Goal: Task Accomplishment & Management: Use online tool/utility

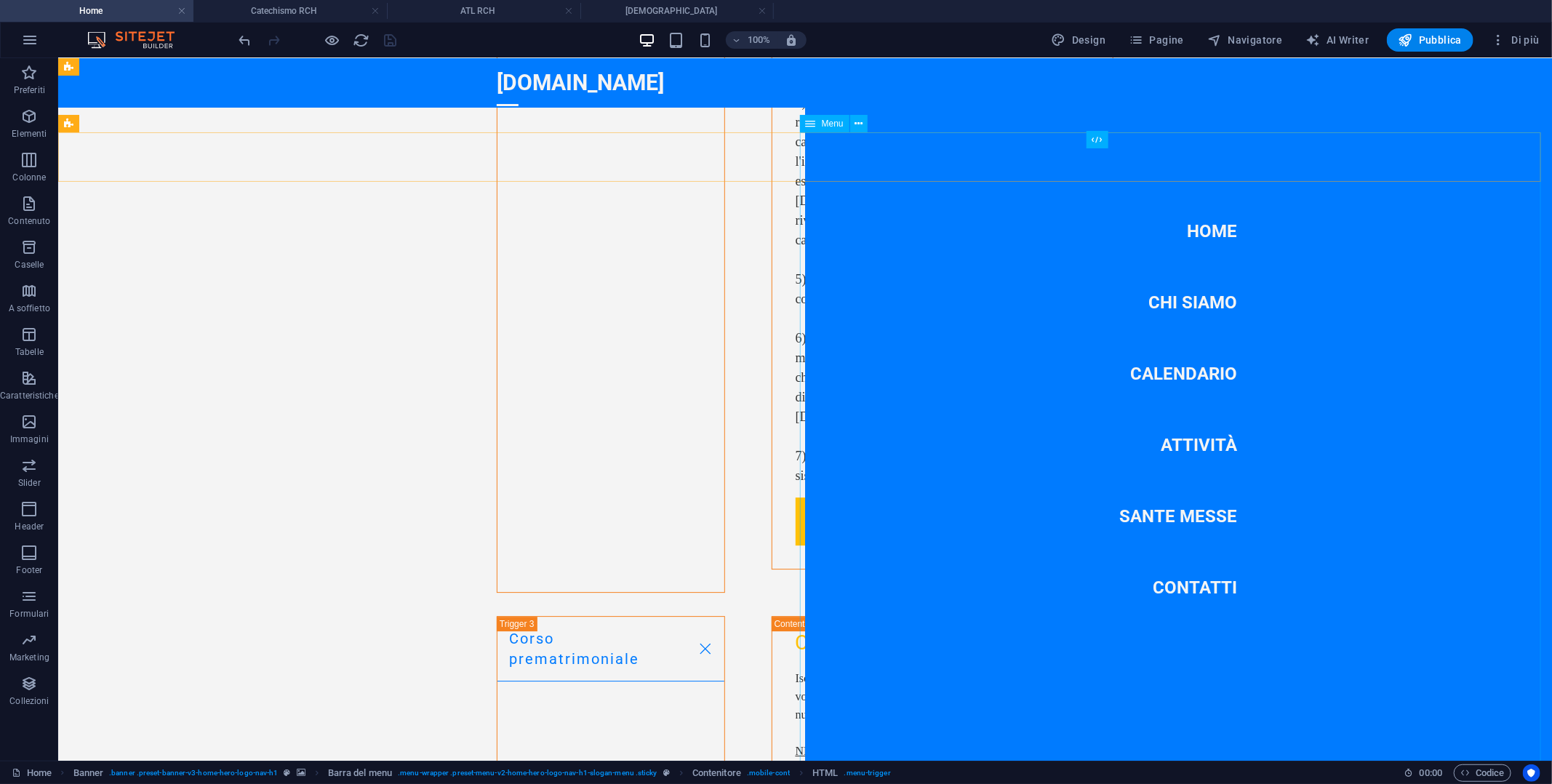
scroll to position [5975, 0]
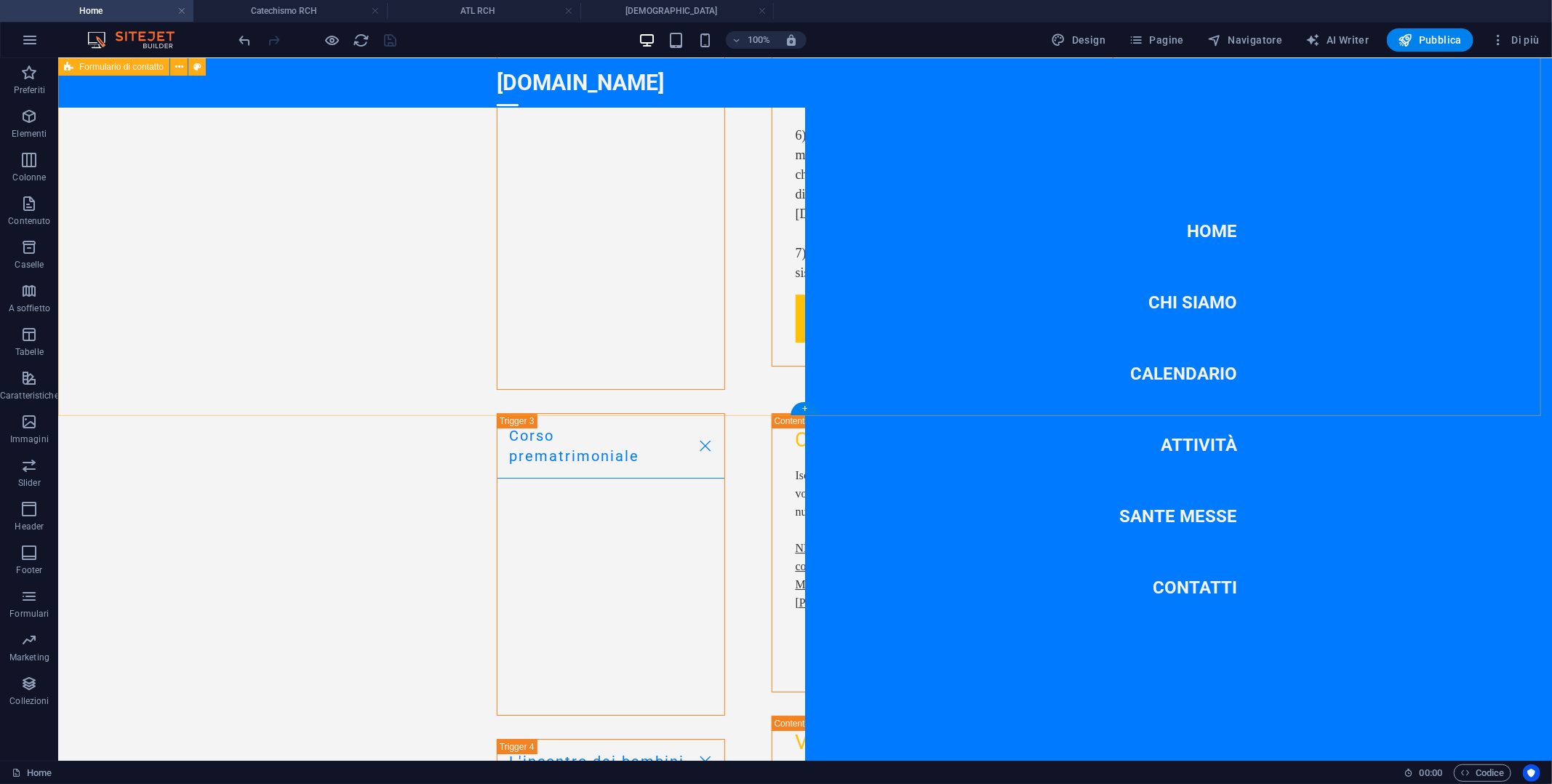
scroll to position [5916, 0]
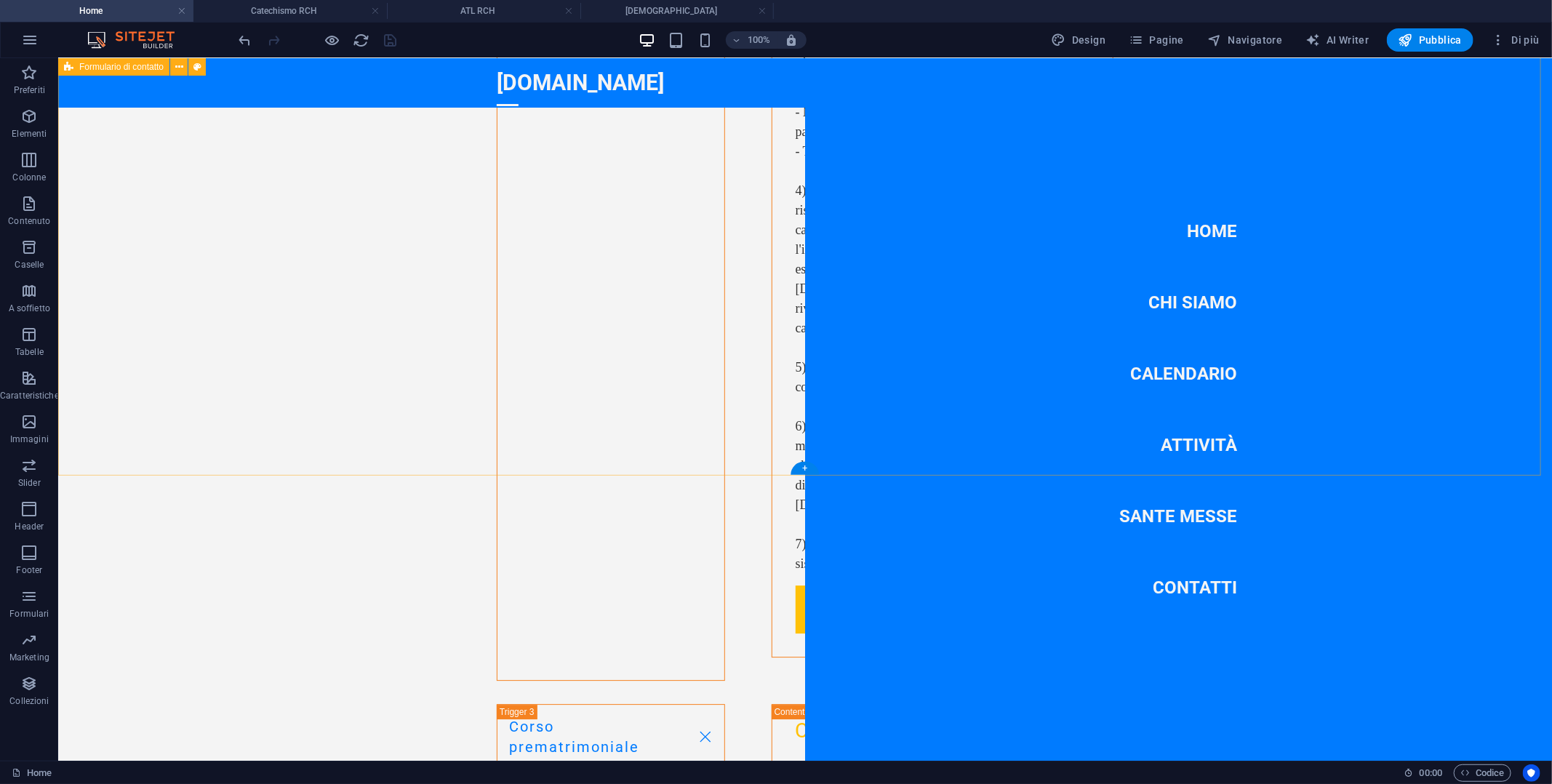
click at [759, 9] on link at bounding box center [763, 12] width 9 height 14
click at [572, 9] on link at bounding box center [569, 12] width 9 height 14
click at [376, 9] on link at bounding box center [375, 12] width 9 height 14
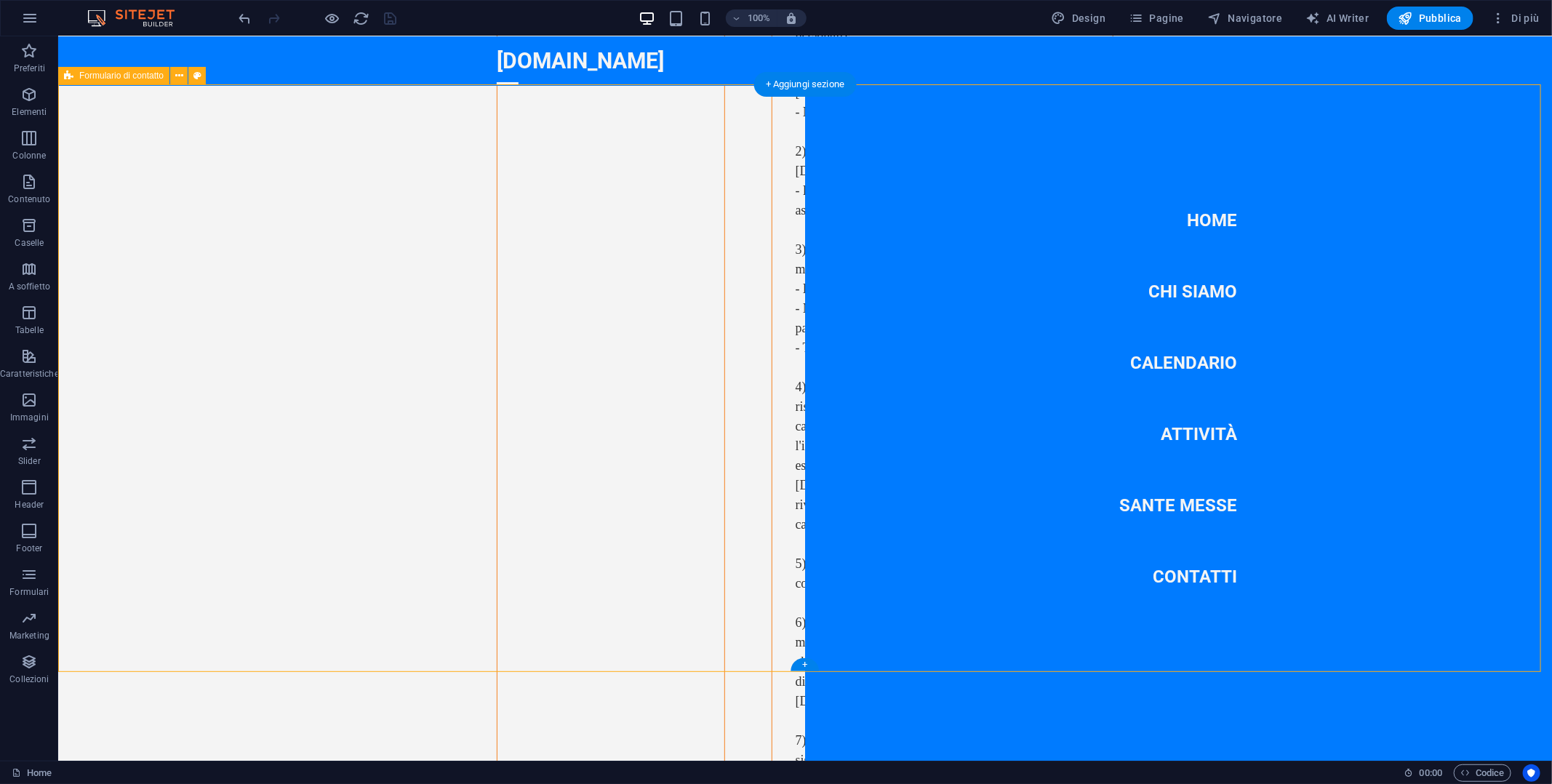
scroll to position [5575, 0]
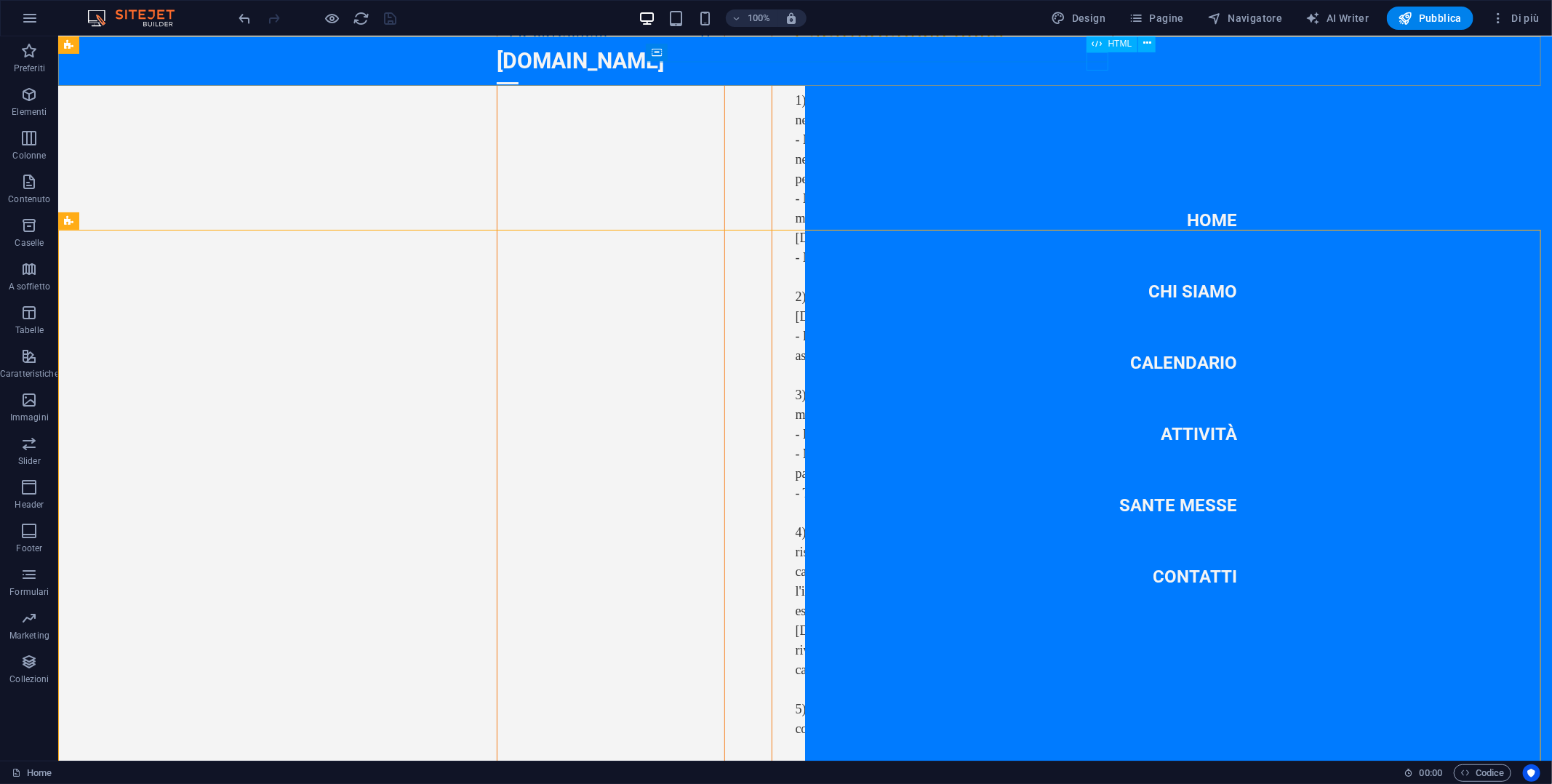
click at [518, 74] on div at bounding box center [507, 83] width 22 height 18
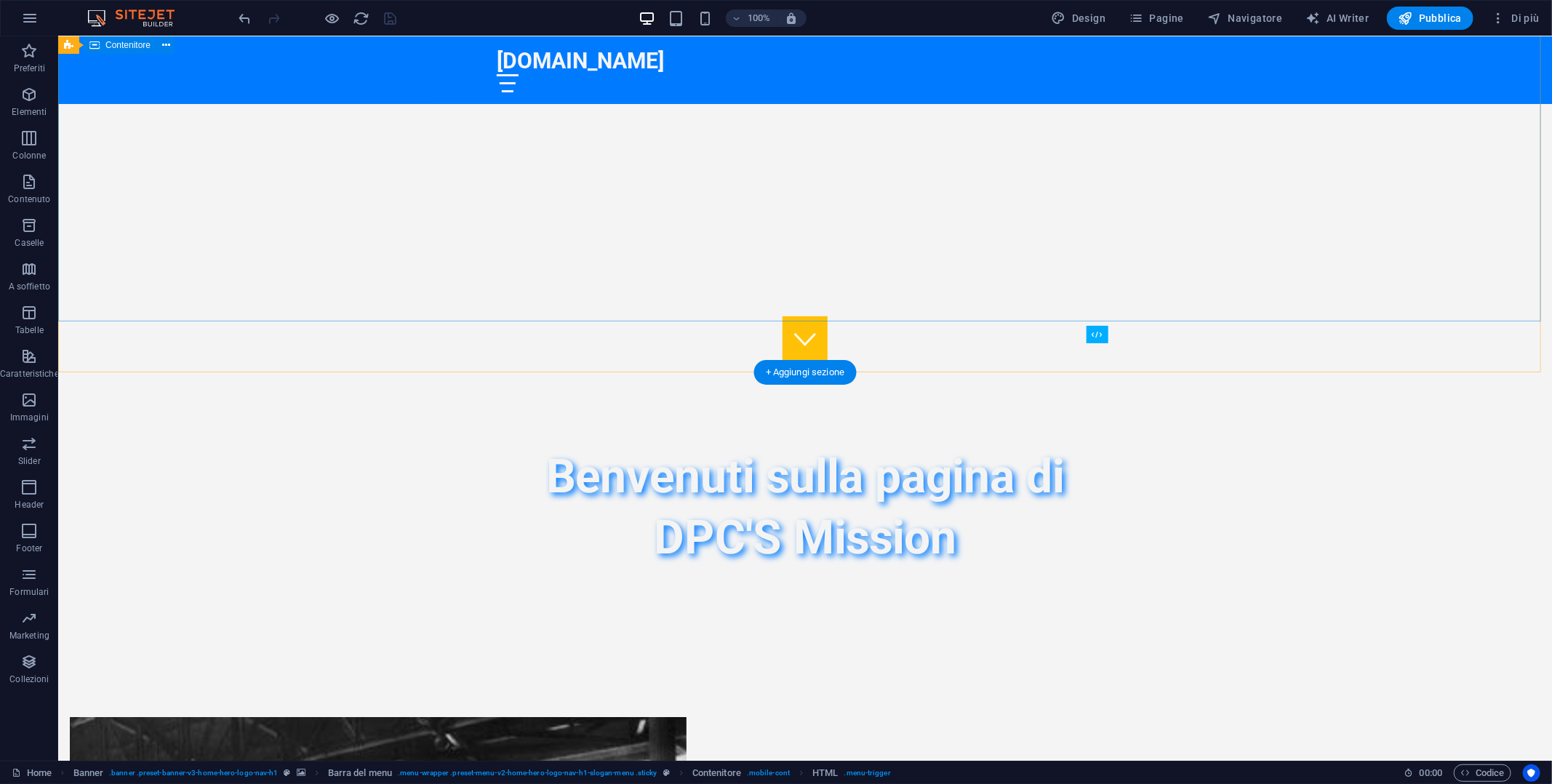
scroll to position [388, 0]
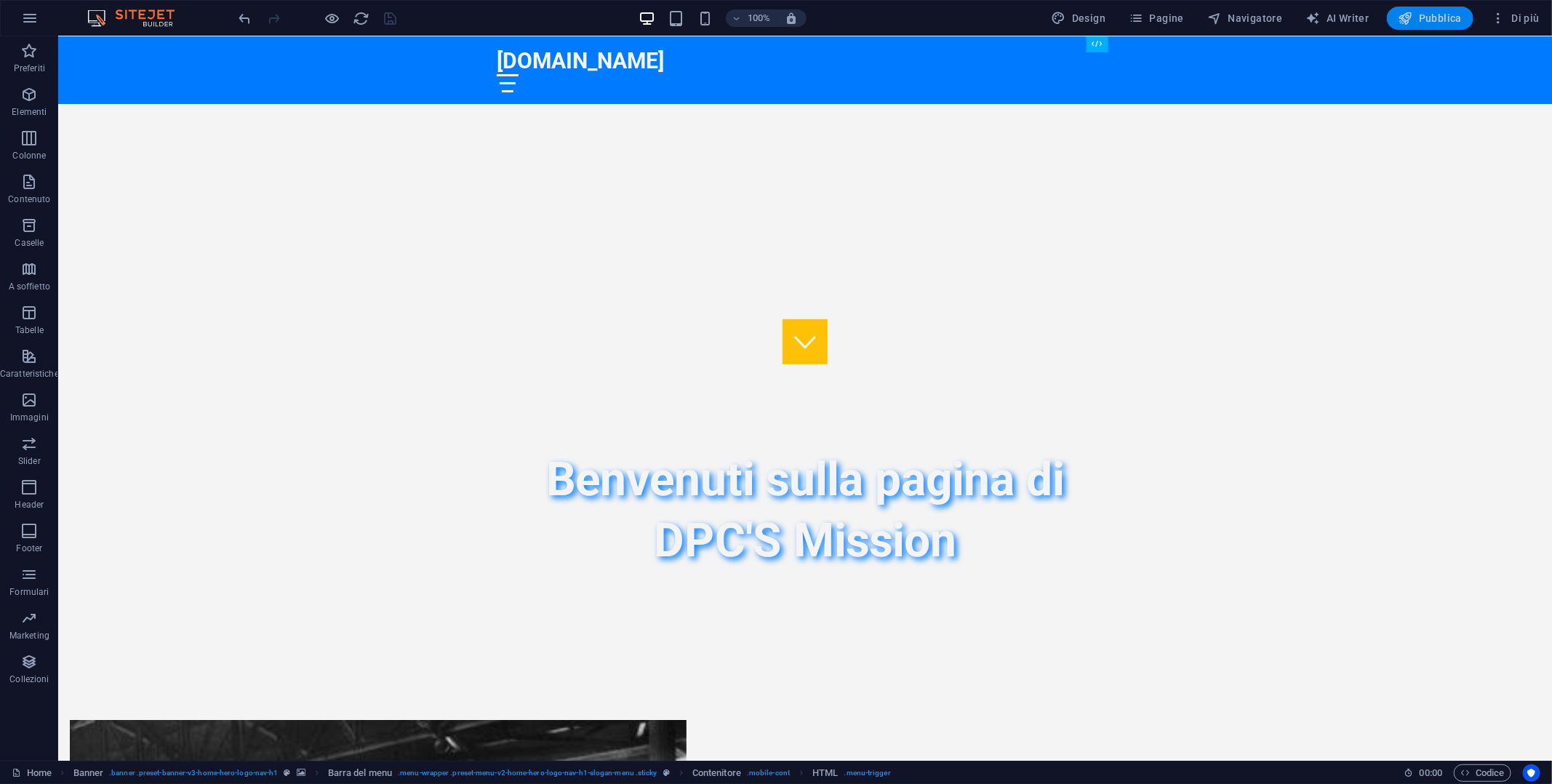
click at [1455, 17] on span "Pubblica" at bounding box center [1431, 18] width 64 height 14
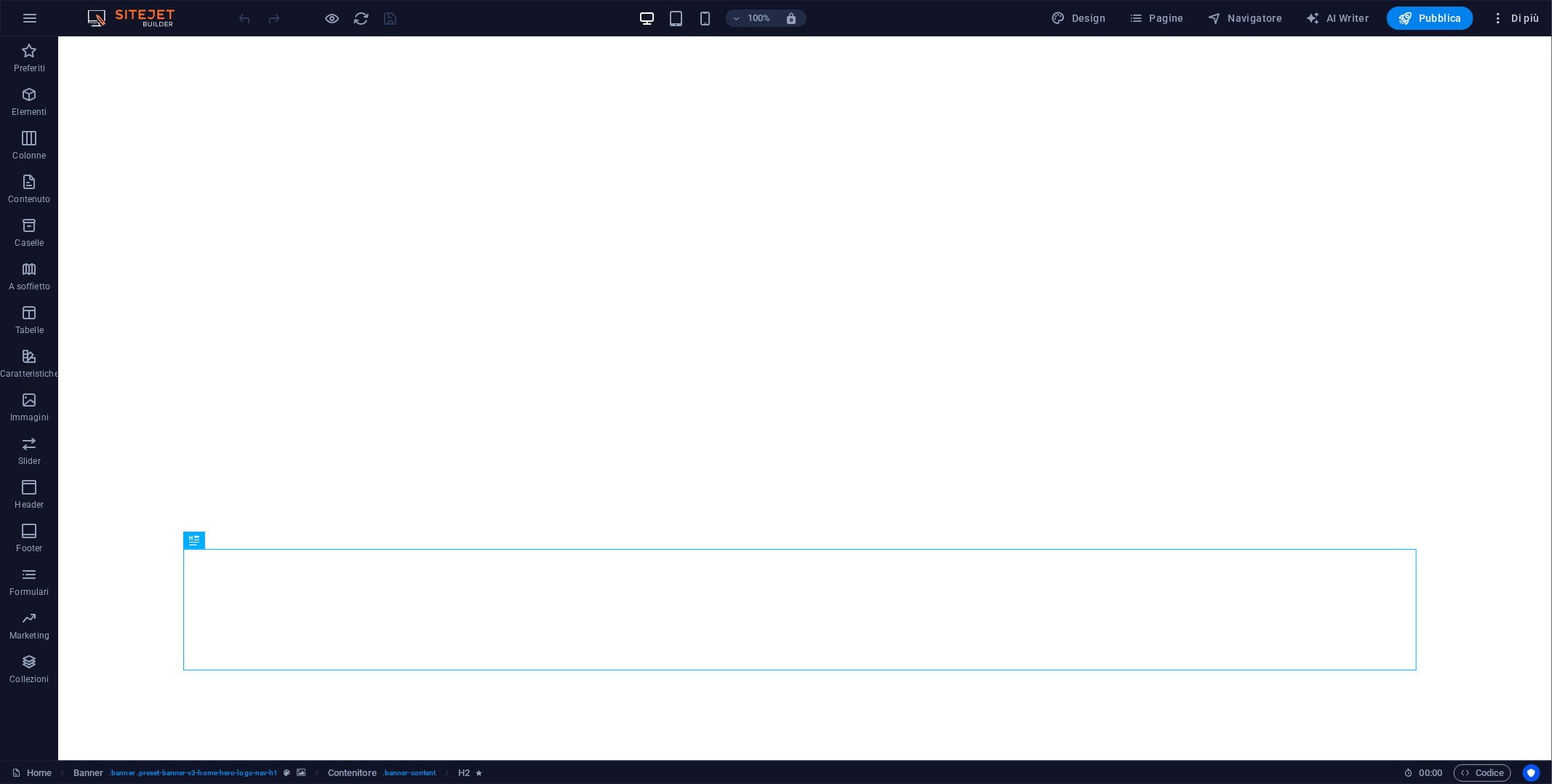
click at [1523, 19] on span "Di più" at bounding box center [1516, 18] width 49 height 14
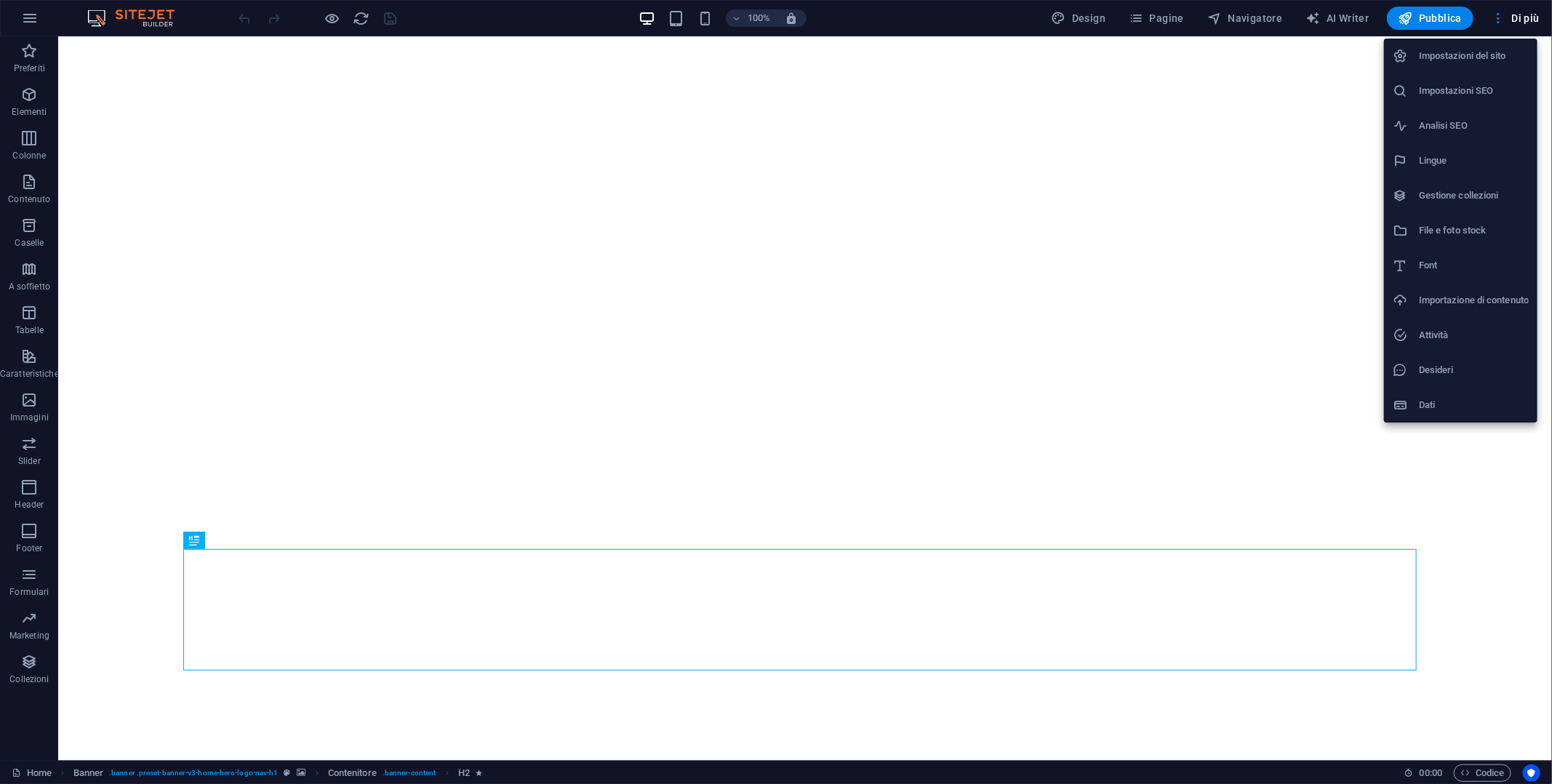
click at [1431, 401] on h6 "Dati" at bounding box center [1475, 405] width 110 height 18
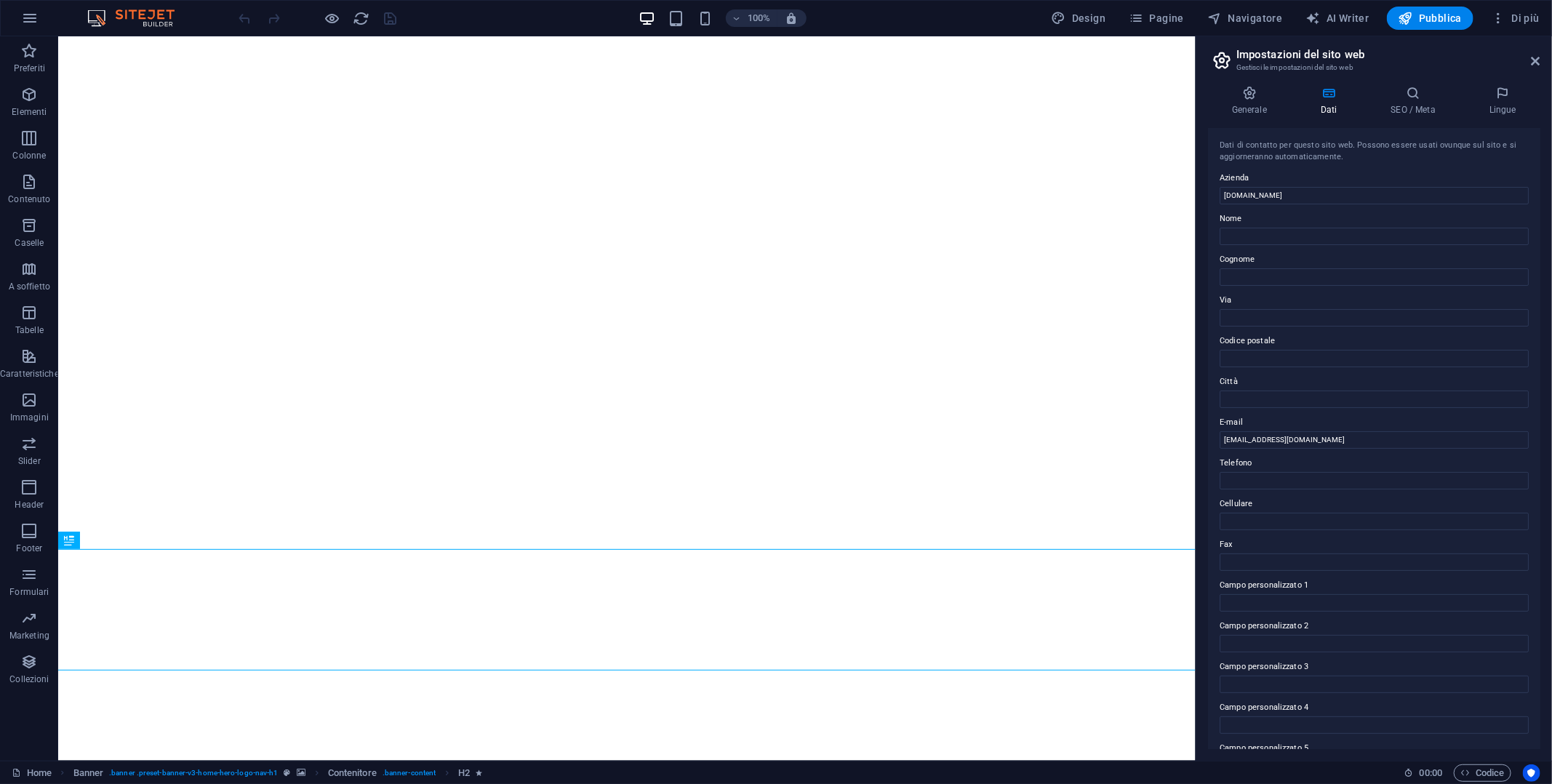
scroll to position [76, 0]
click at [1334, 367] on input "[EMAIL_ADDRESS][DOMAIN_NAME]" at bounding box center [1374, 364] width 309 height 18
drag, startPoint x: 1314, startPoint y: 364, endPoint x: 1206, endPoint y: 355, distance: 108.4
click at [1207, 355] on div "Generale Dati SEO / Meta Lingue Nome del sito web pierocorea.com Logo Trascina …" at bounding box center [1374, 417] width 356 height 686
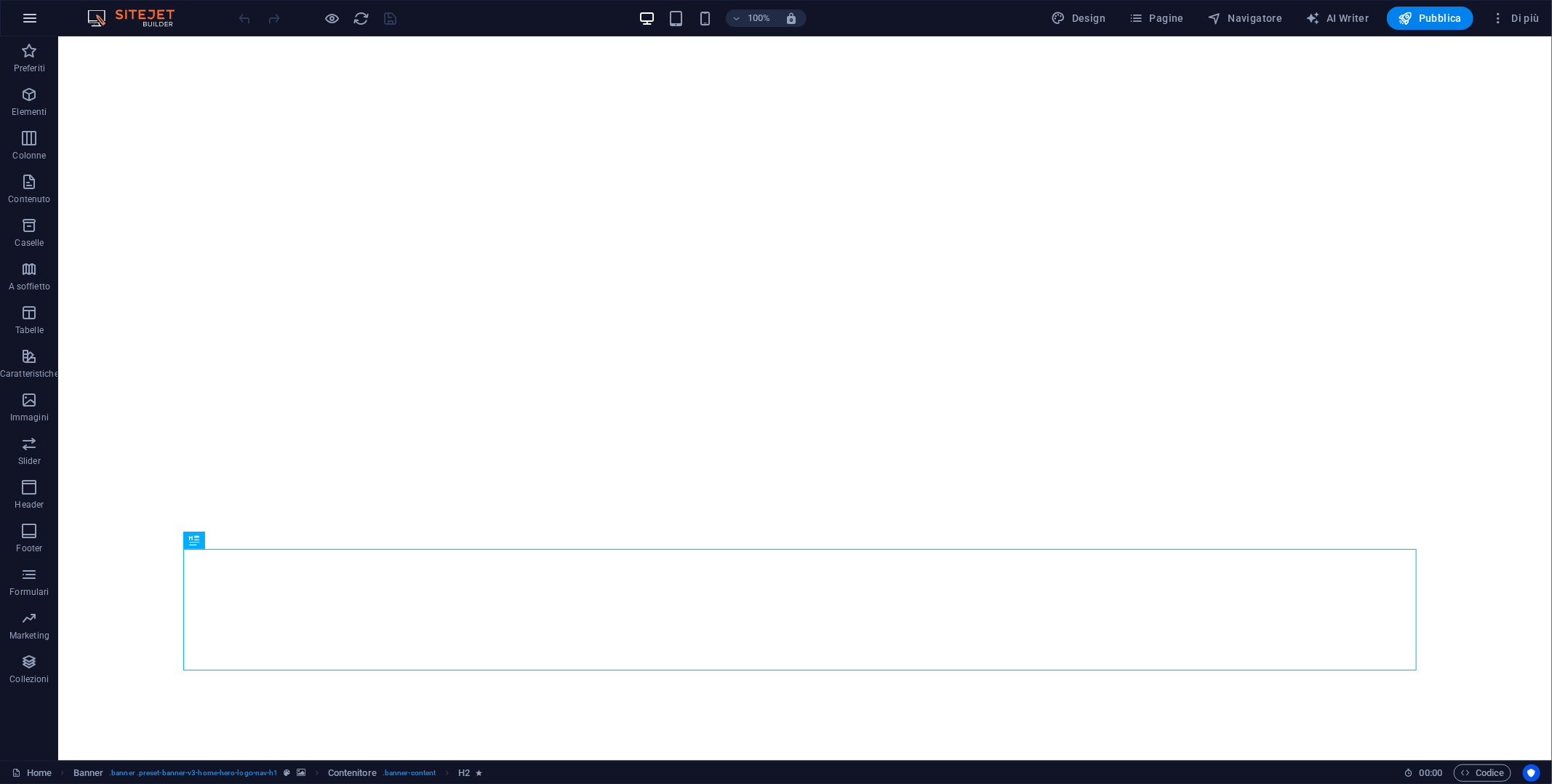
click at [28, 15] on icon "button" at bounding box center [30, 19] width 18 height 18
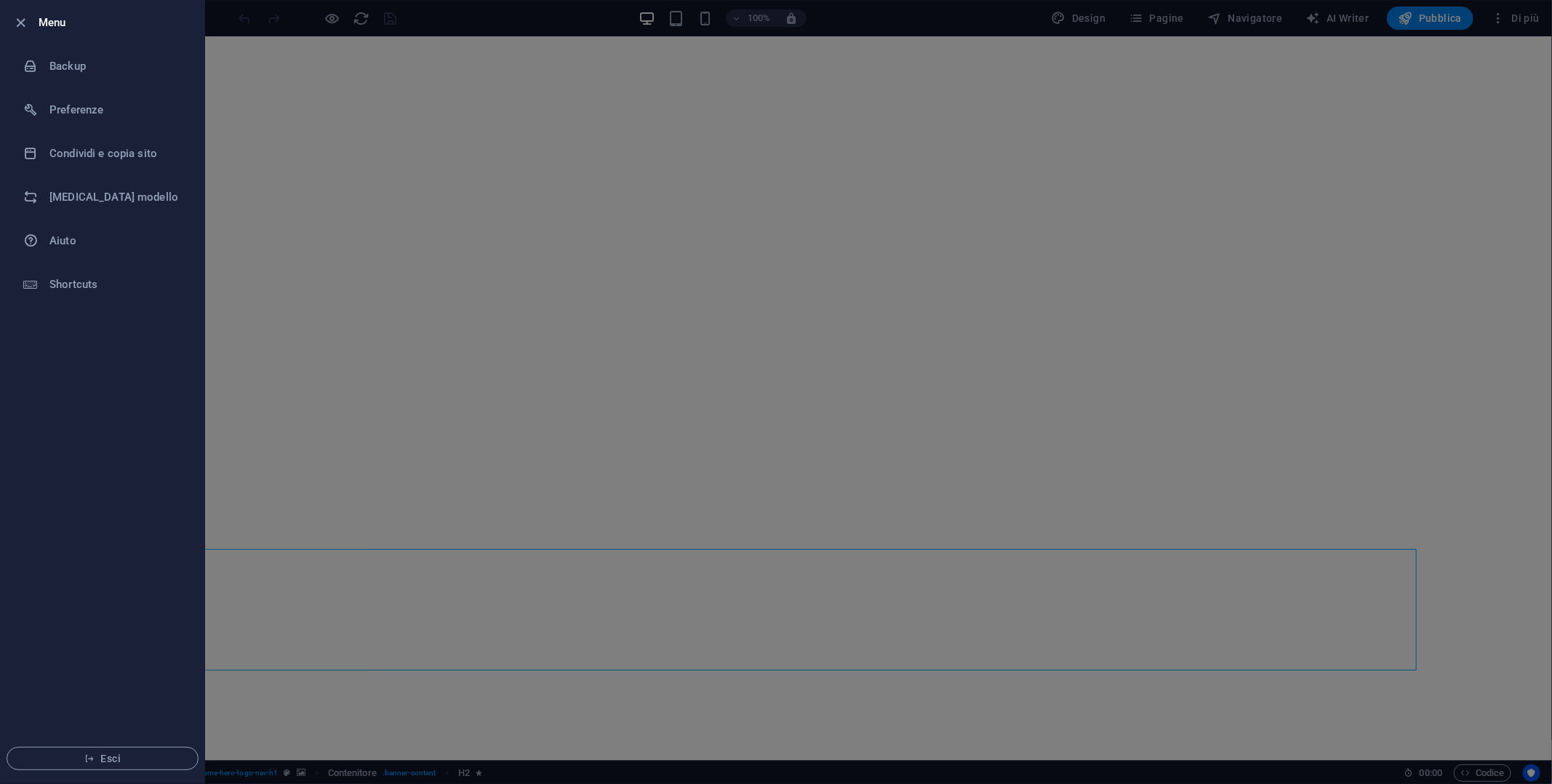
click at [389, 20] on div at bounding box center [776, 392] width 1552 height 784
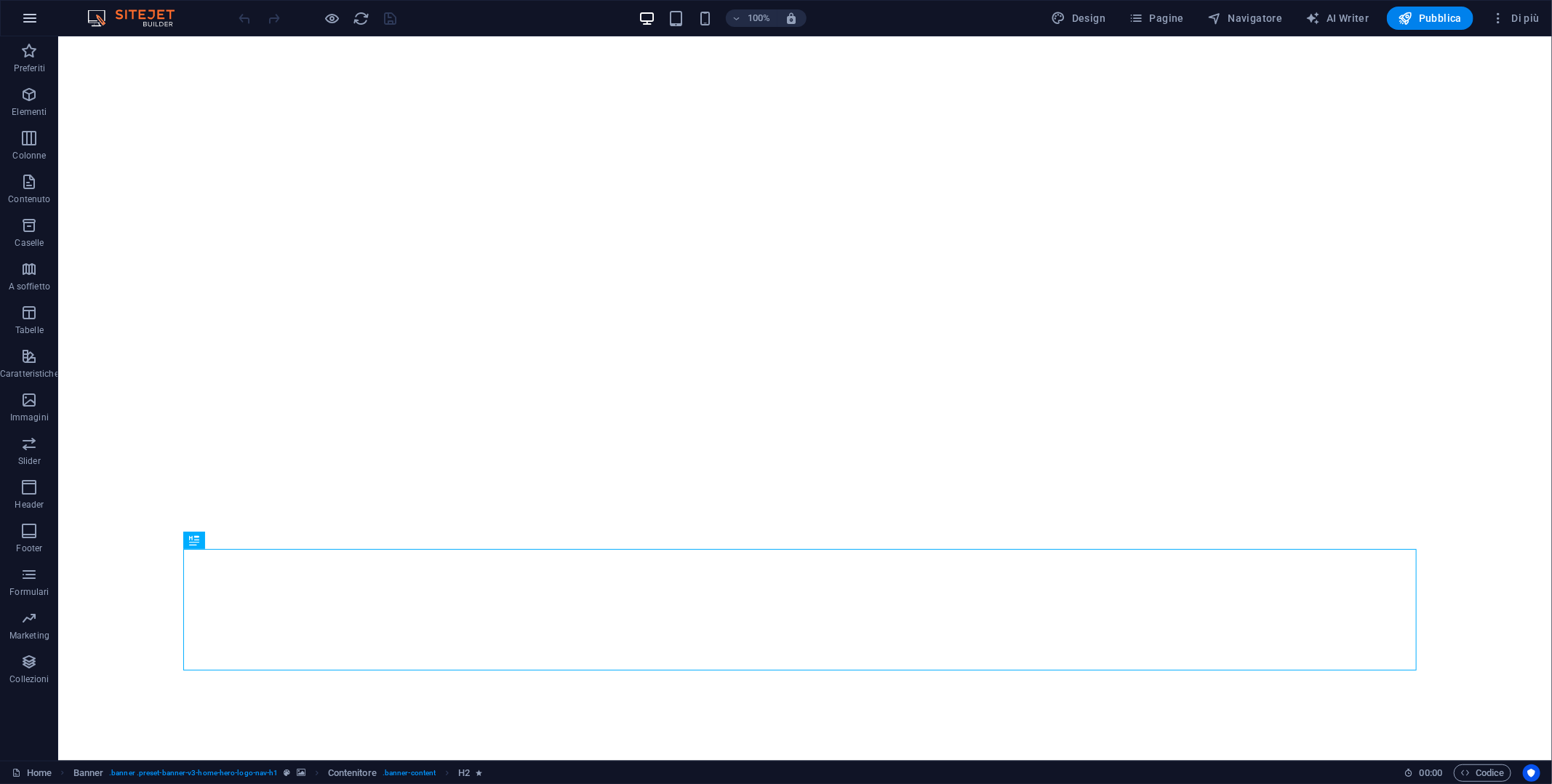
click at [26, 19] on icon "button" at bounding box center [30, 19] width 18 height 18
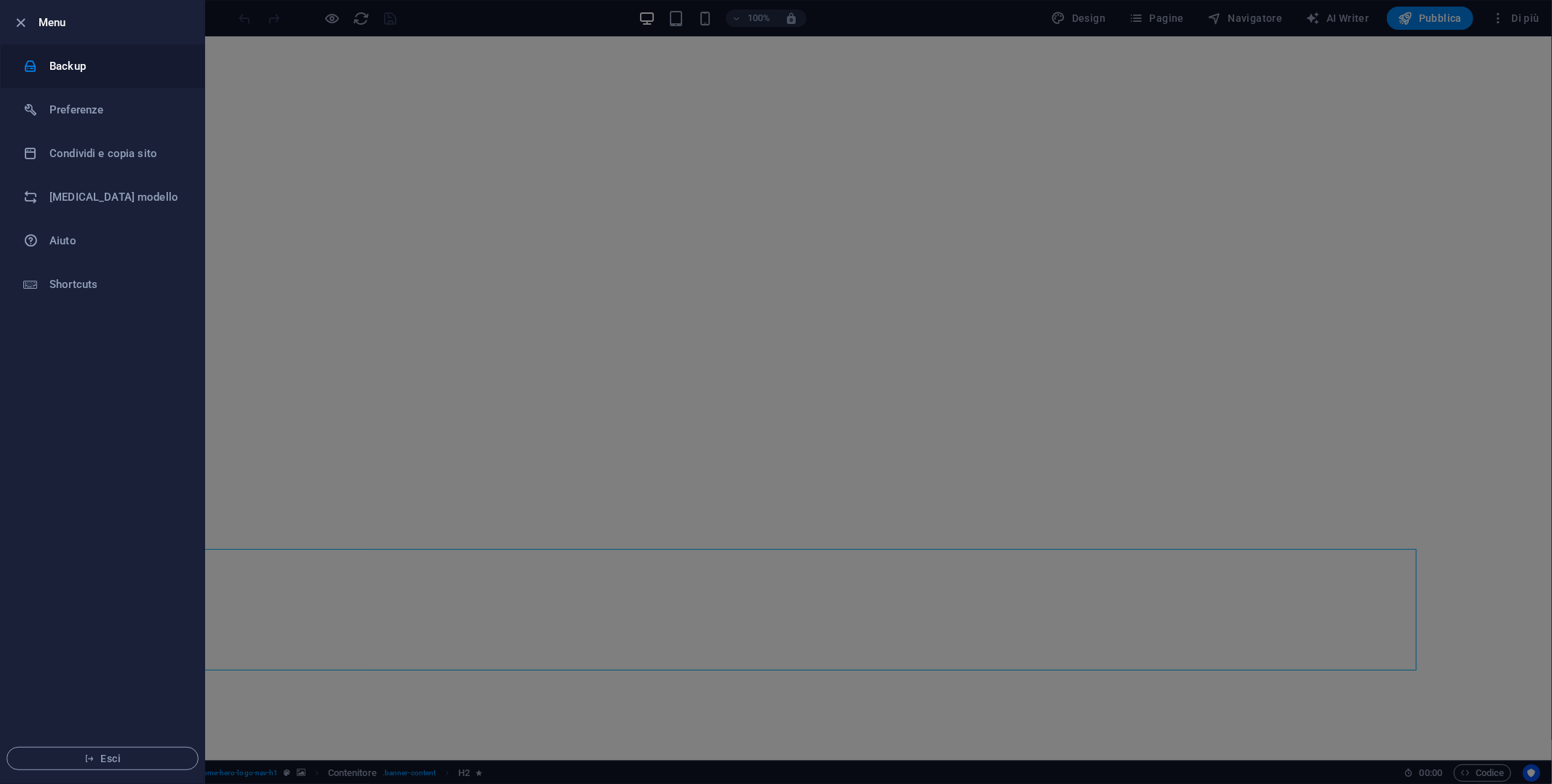
drag, startPoint x: 43, startPoint y: 57, endPoint x: 52, endPoint y: 57, distance: 9.0
click at [44, 57] on li "Backup" at bounding box center [102, 66] width 204 height 44
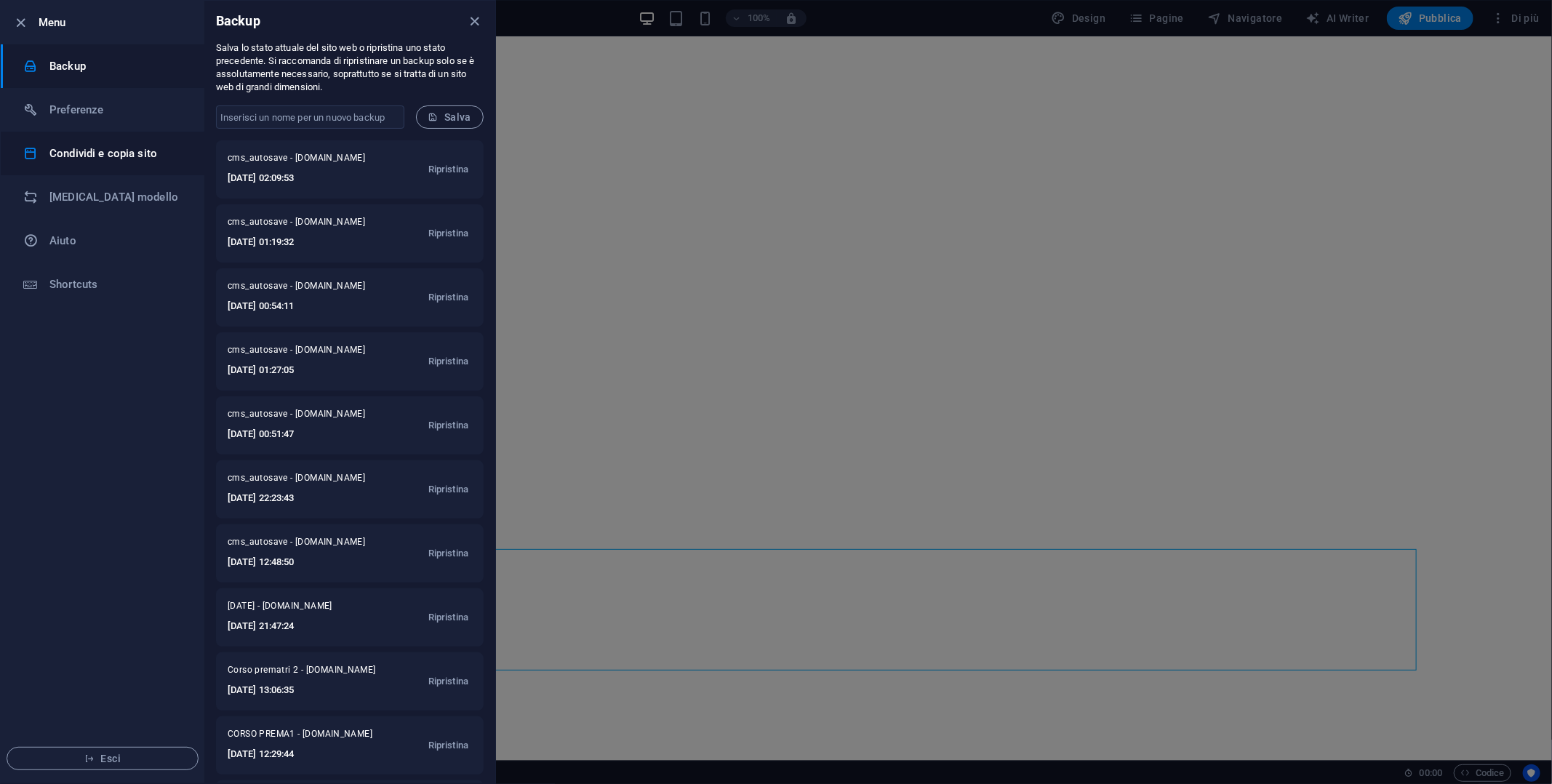
click at [77, 158] on h6 "Condividi e copia sito" at bounding box center [116, 154] width 134 height 18
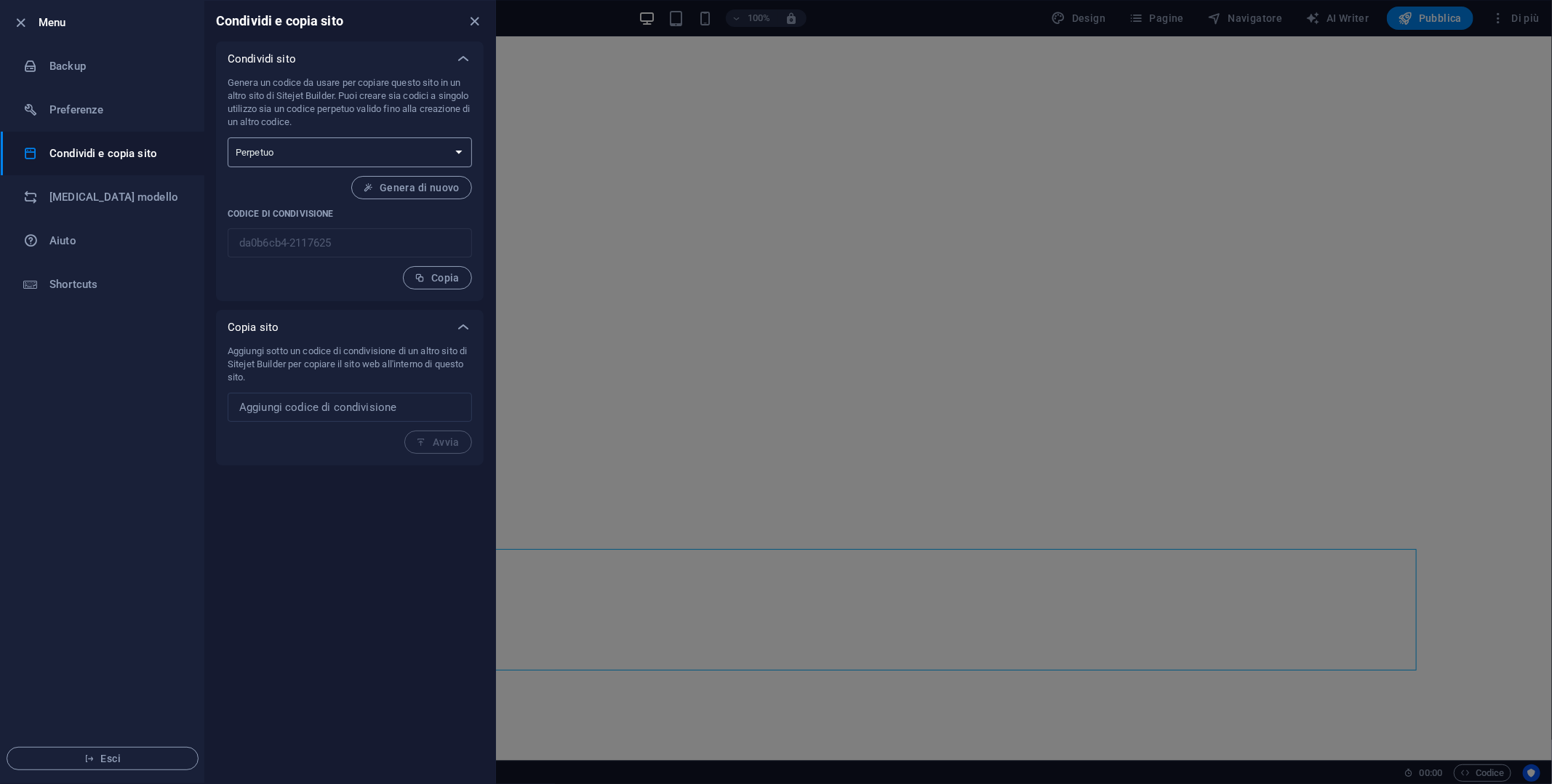
click at [368, 148] on select "Singolo utilizzo Perpetuo" at bounding box center [349, 153] width 244 height 30
select select "onetime"
click at [228, 138] on select "Singolo utilizzo Perpetuo" at bounding box center [349, 153] width 244 height 30
click at [445, 186] on span "Genera" at bounding box center [433, 188] width 52 height 12
type input "35d7e9a3-2117625"
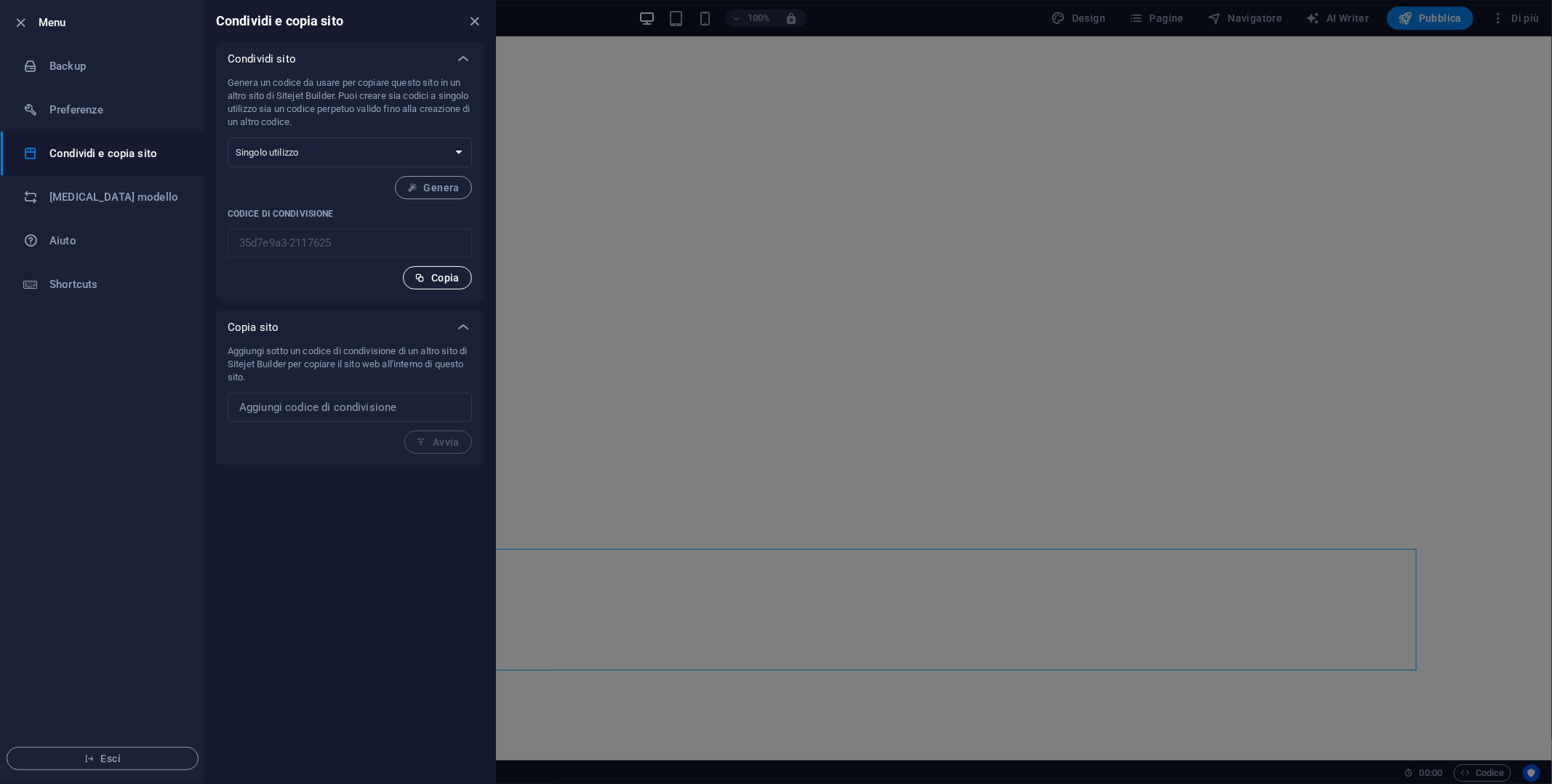
click at [451, 275] on span "Copia" at bounding box center [437, 277] width 44 height 12
click at [85, 204] on h6 "Cambia modello" at bounding box center [116, 197] width 134 height 18
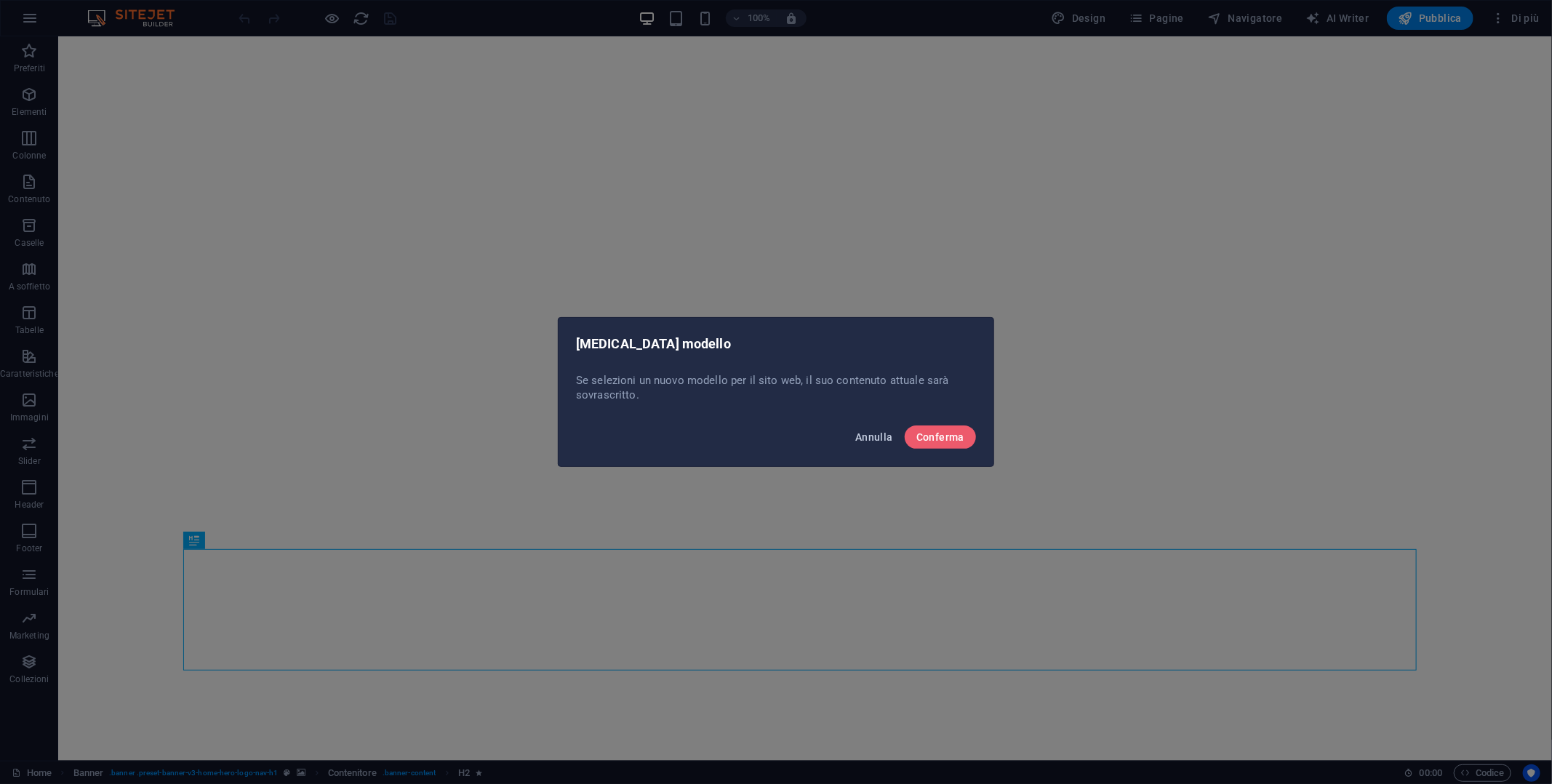
click at [865, 436] on span "Annulla" at bounding box center [874, 436] width 38 height 12
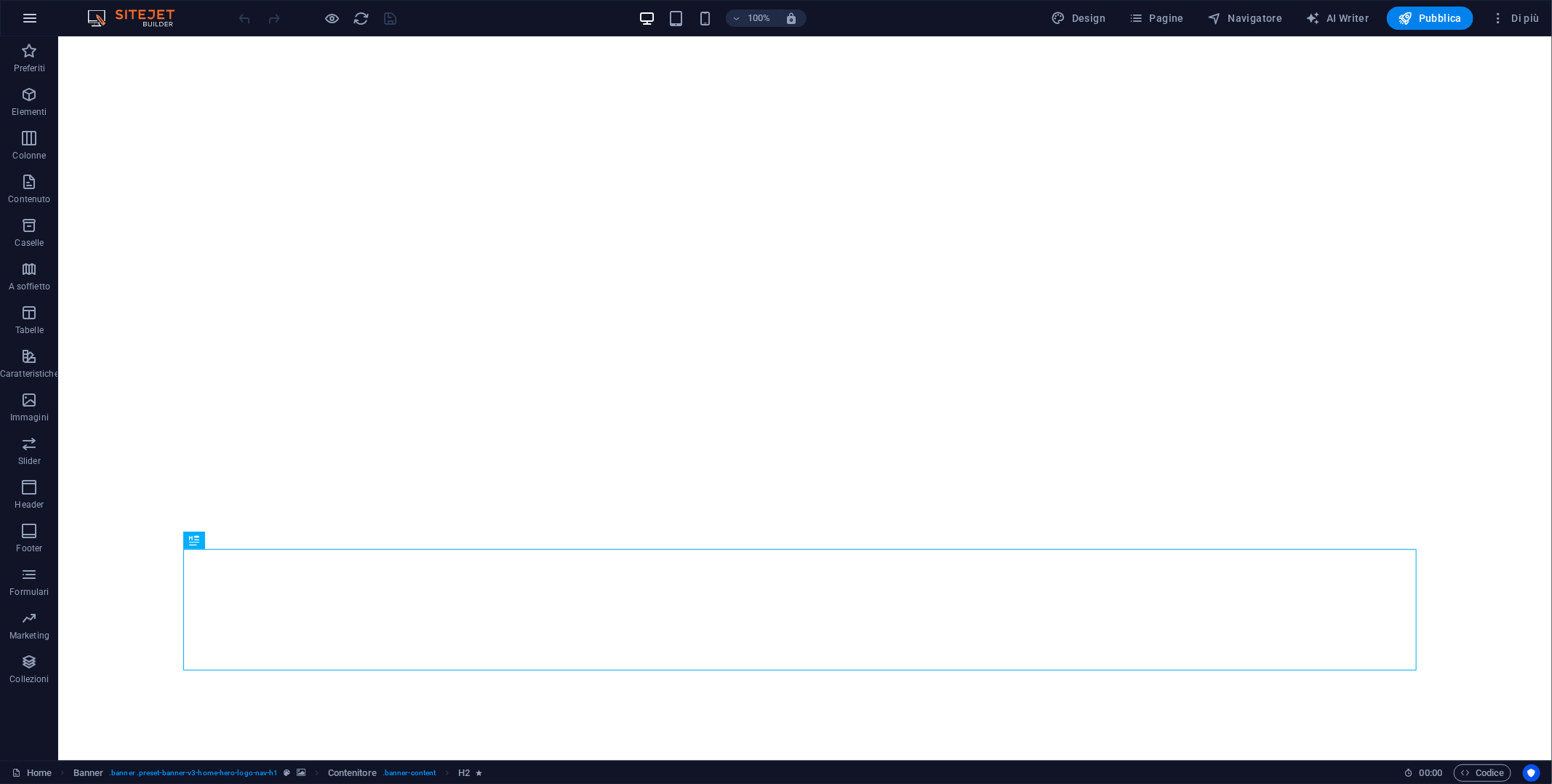
click at [25, 21] on icon "button" at bounding box center [30, 19] width 18 height 18
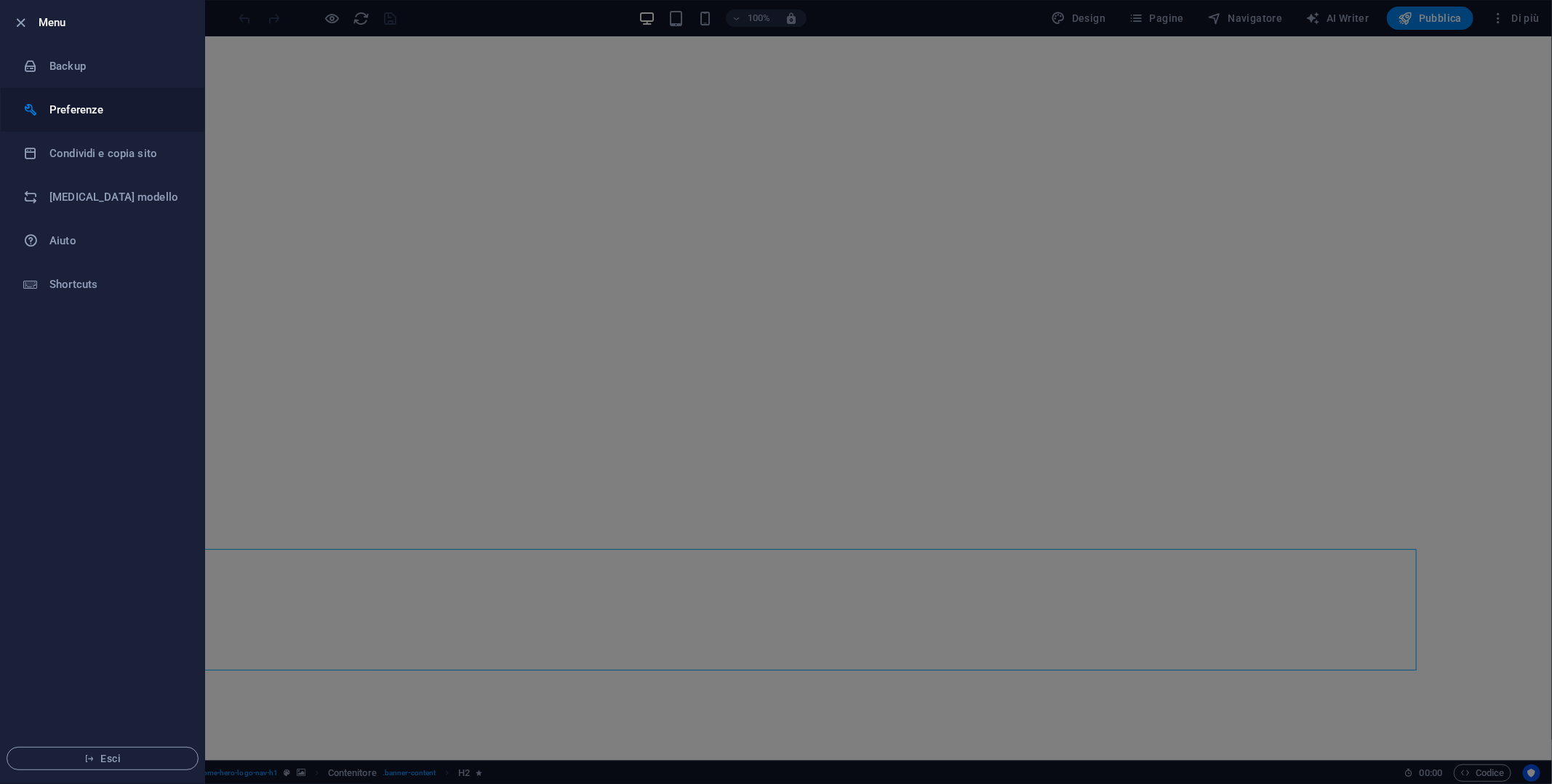
click at [74, 102] on h6 "Preferenze" at bounding box center [116, 110] width 134 height 18
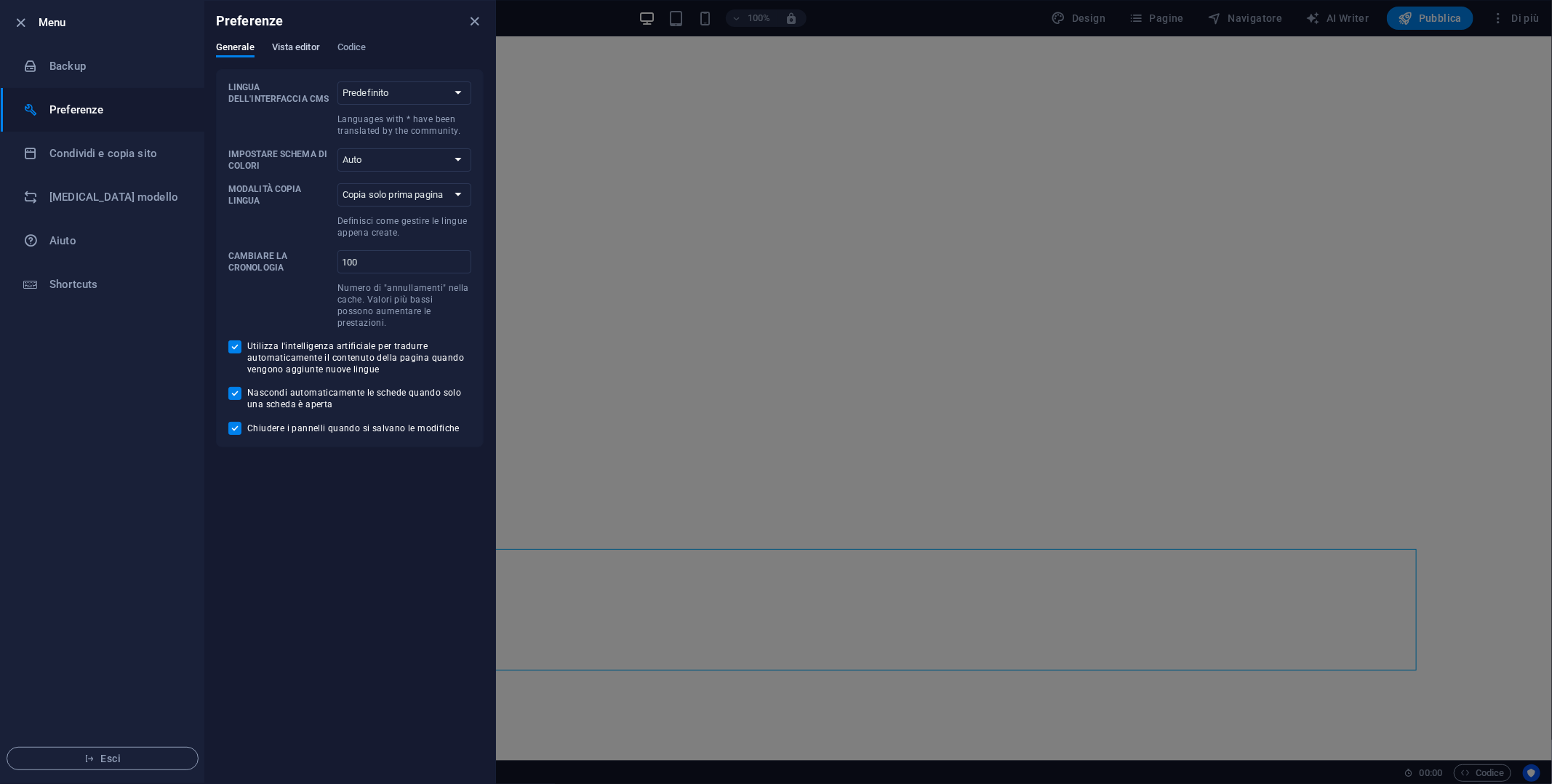
click at [286, 49] on span "Vista editor" at bounding box center [296, 48] width 48 height 20
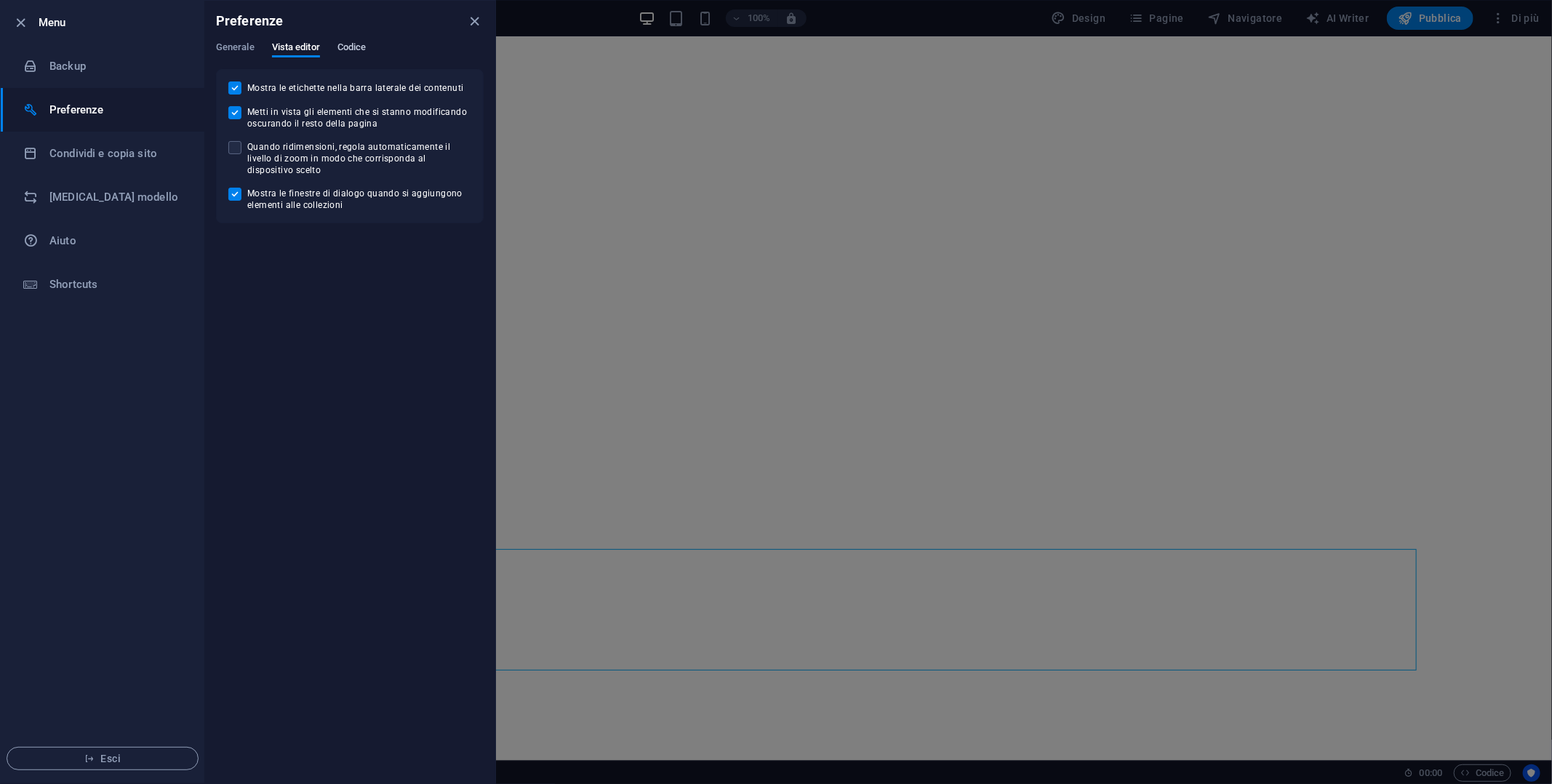
click at [345, 45] on span "Codice" at bounding box center [352, 48] width 29 height 20
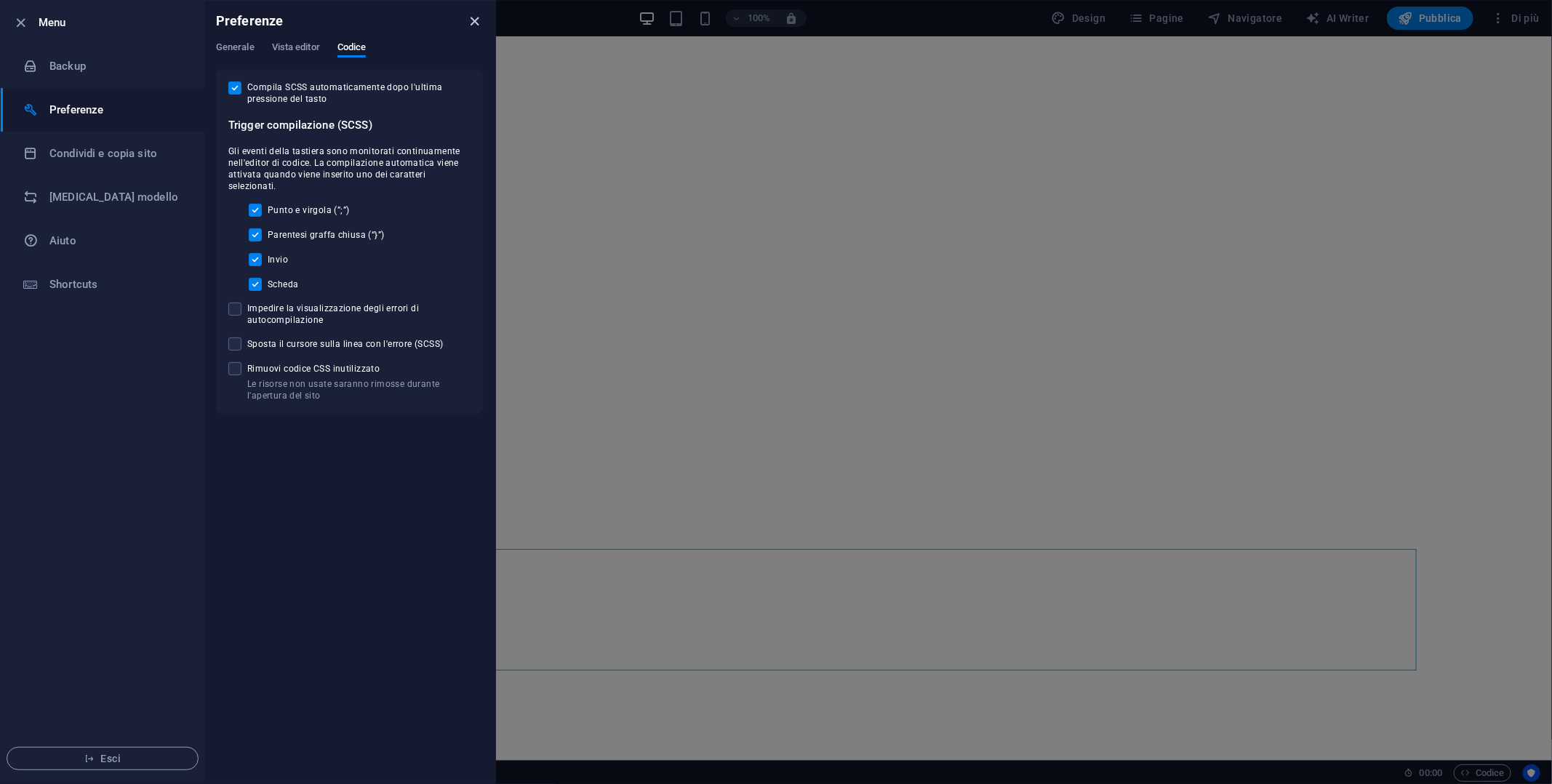
click at [477, 20] on icon "close" at bounding box center [475, 21] width 17 height 17
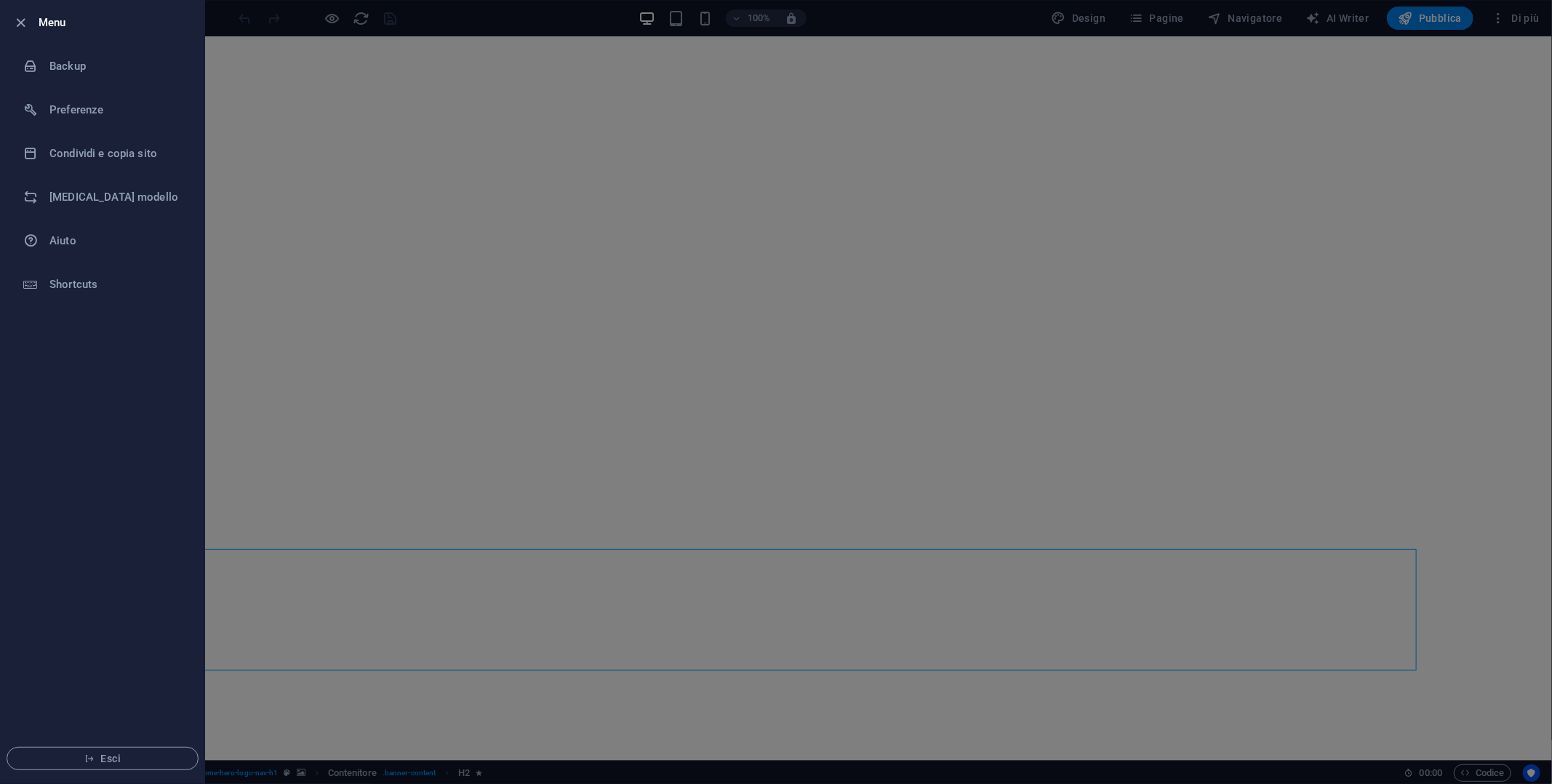
click at [38, 22] on h6 "Menu" at bounding box center [115, 23] width 154 height 18
click at [18, 26] on icon "button" at bounding box center [21, 22] width 17 height 17
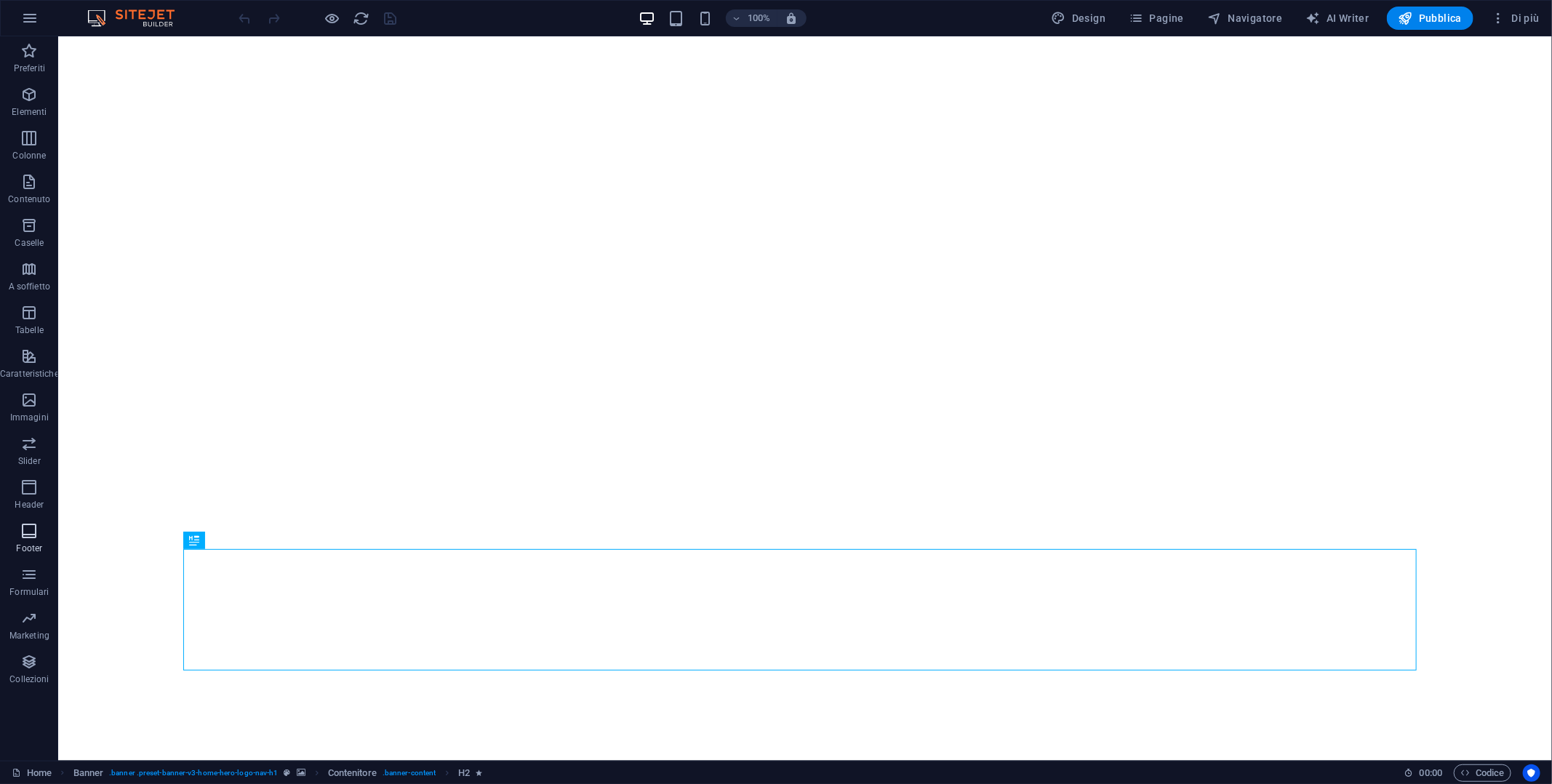
click at [35, 534] on icon "button" at bounding box center [29, 532] width 18 height 18
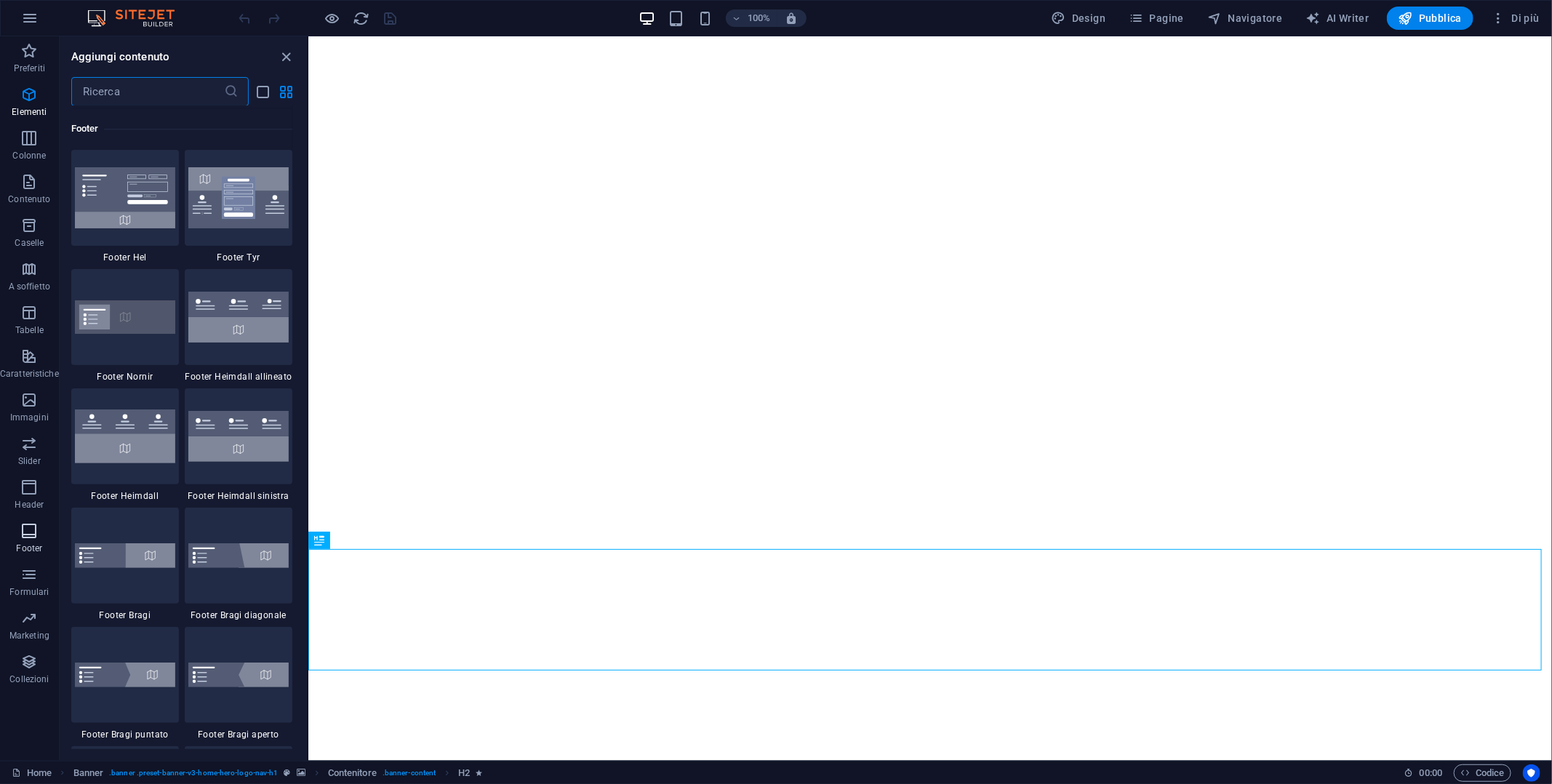
scroll to position [9628, 0]
click at [18, 351] on span "Caratteristiche" at bounding box center [29, 364] width 59 height 35
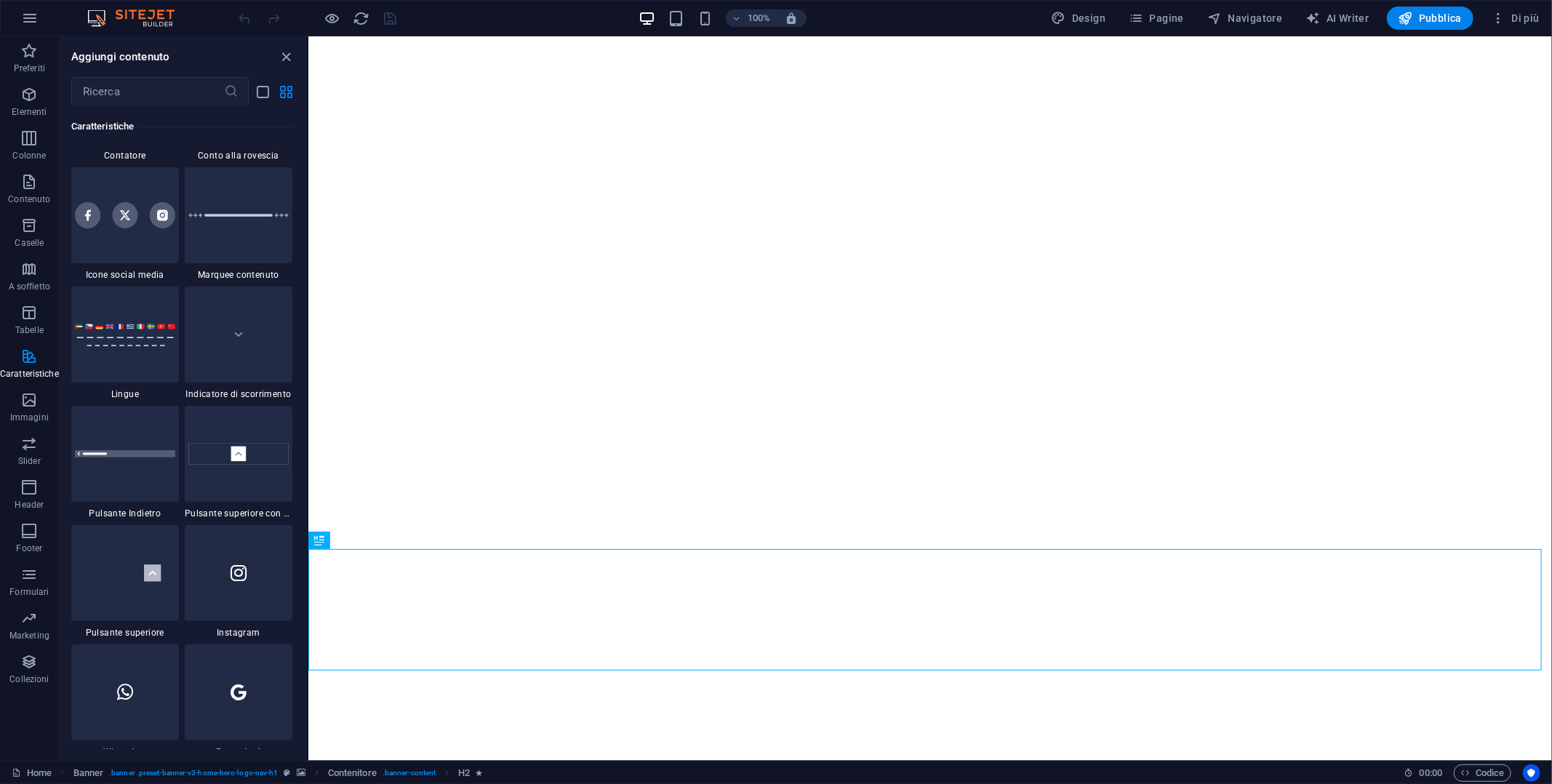
scroll to position [6614, 0]
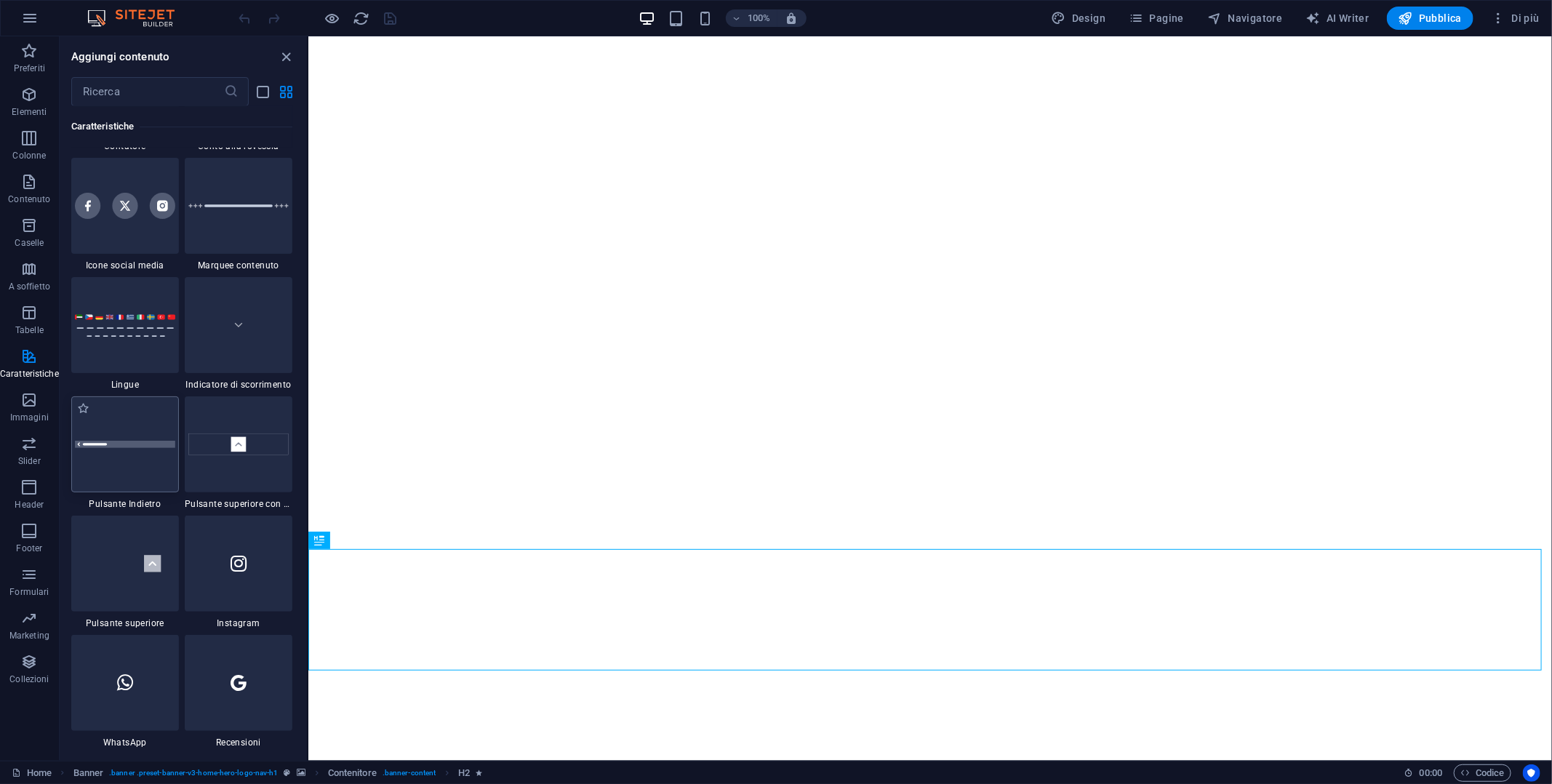
click at [132, 460] on div at bounding box center [124, 444] width 108 height 96
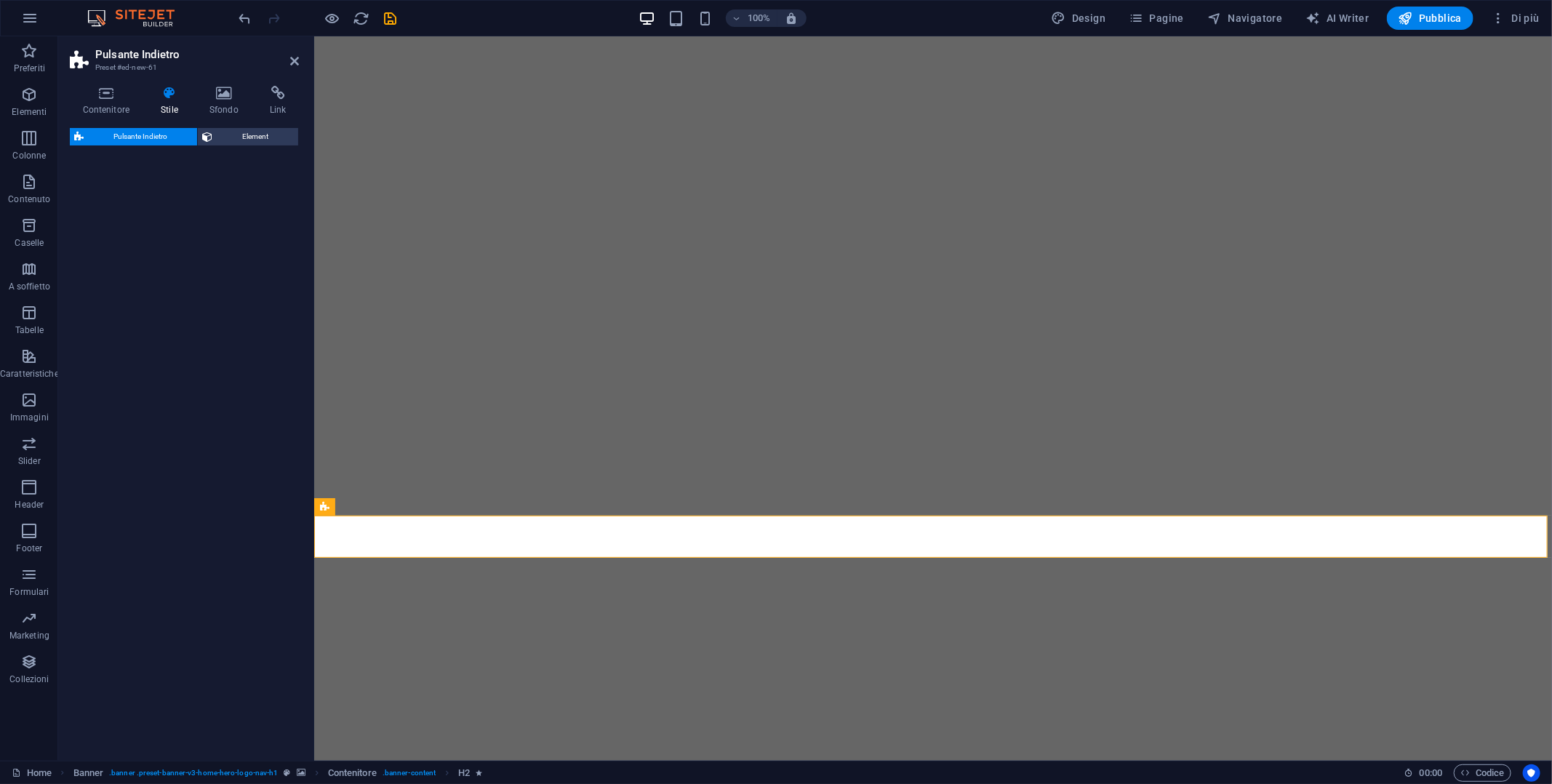
select select "rem"
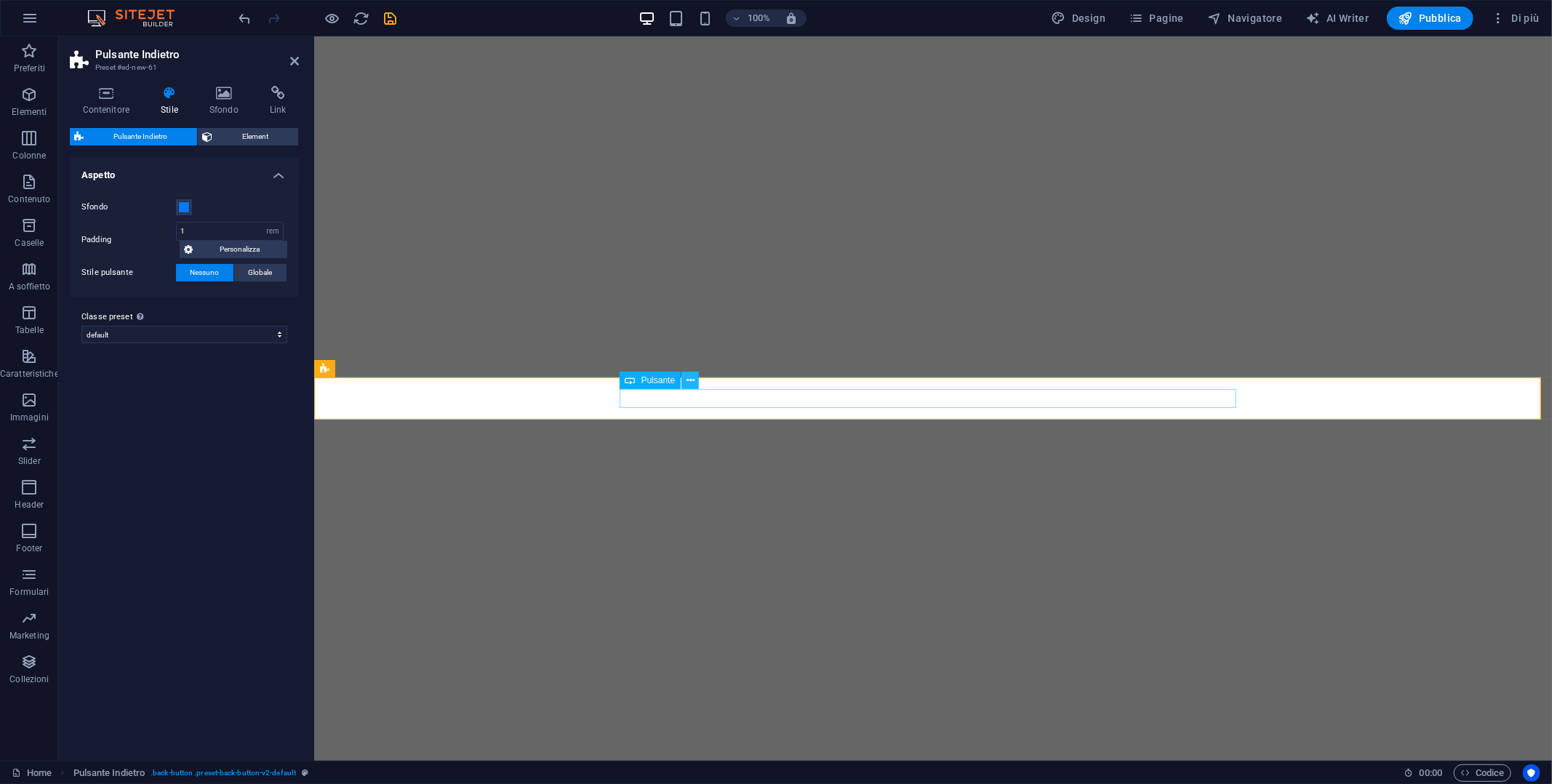
click at [692, 382] on icon at bounding box center [690, 380] width 8 height 15
